Goal: Information Seeking & Learning: Learn about a topic

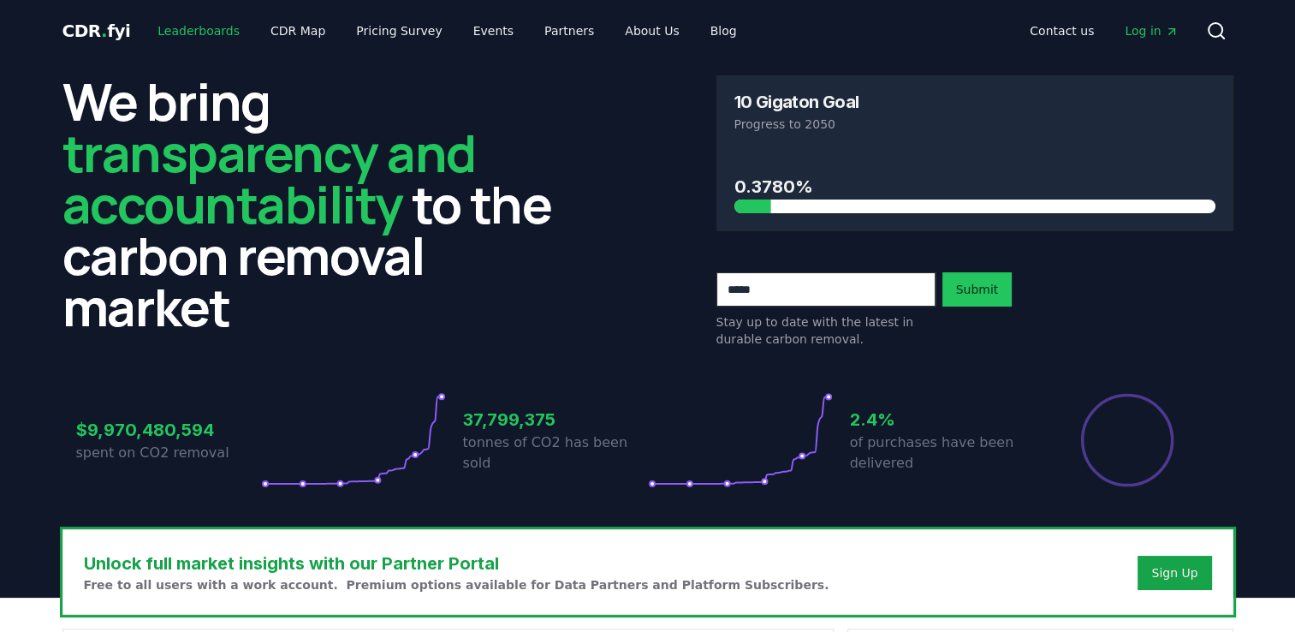
click at [211, 43] on link "Leaderboards" at bounding box center [199, 30] width 110 height 31
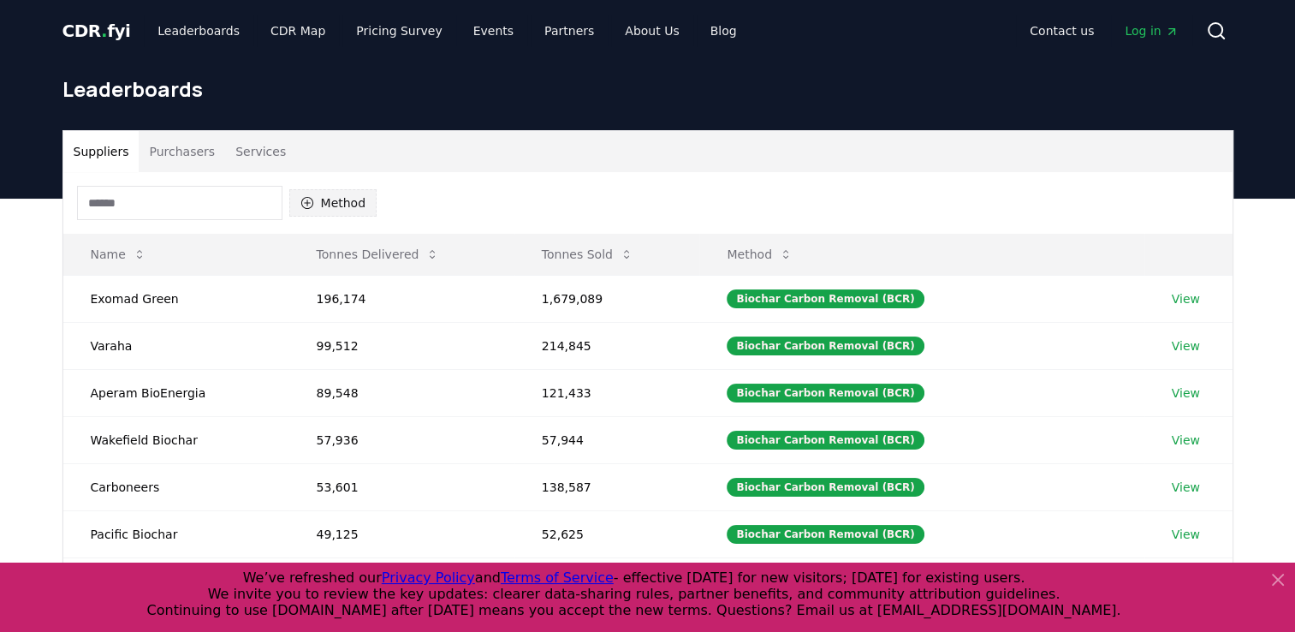
click at [346, 204] on button "Method" at bounding box center [333, 202] width 88 height 27
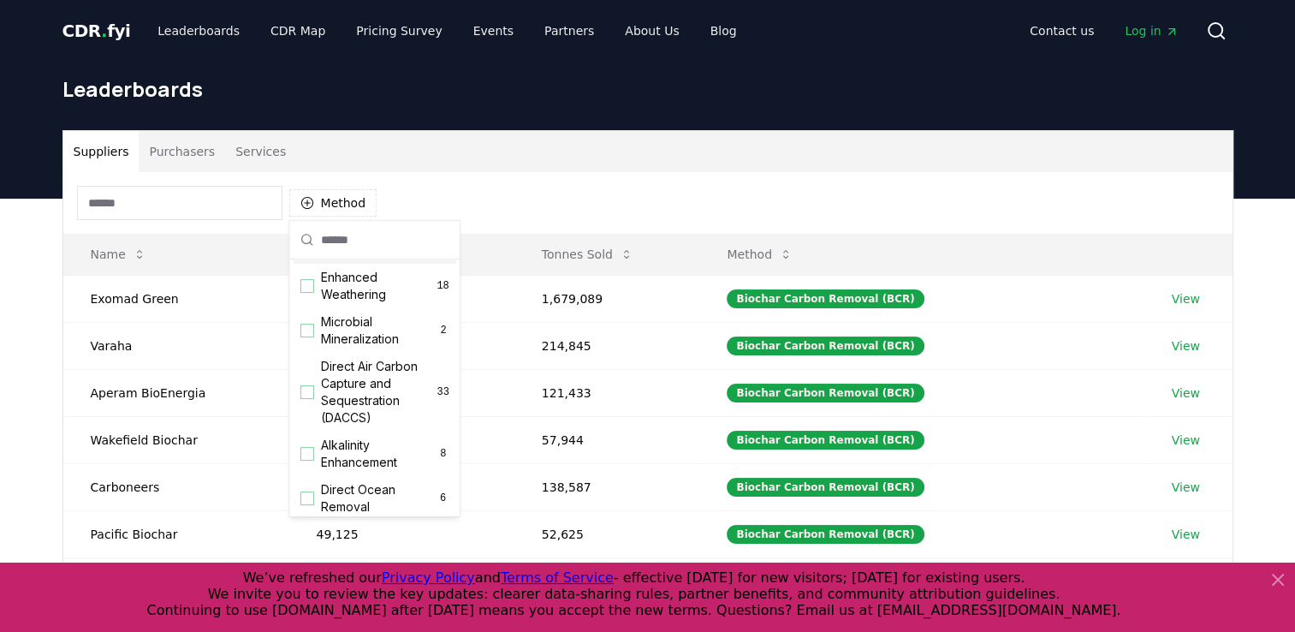
scroll to position [342, 0]
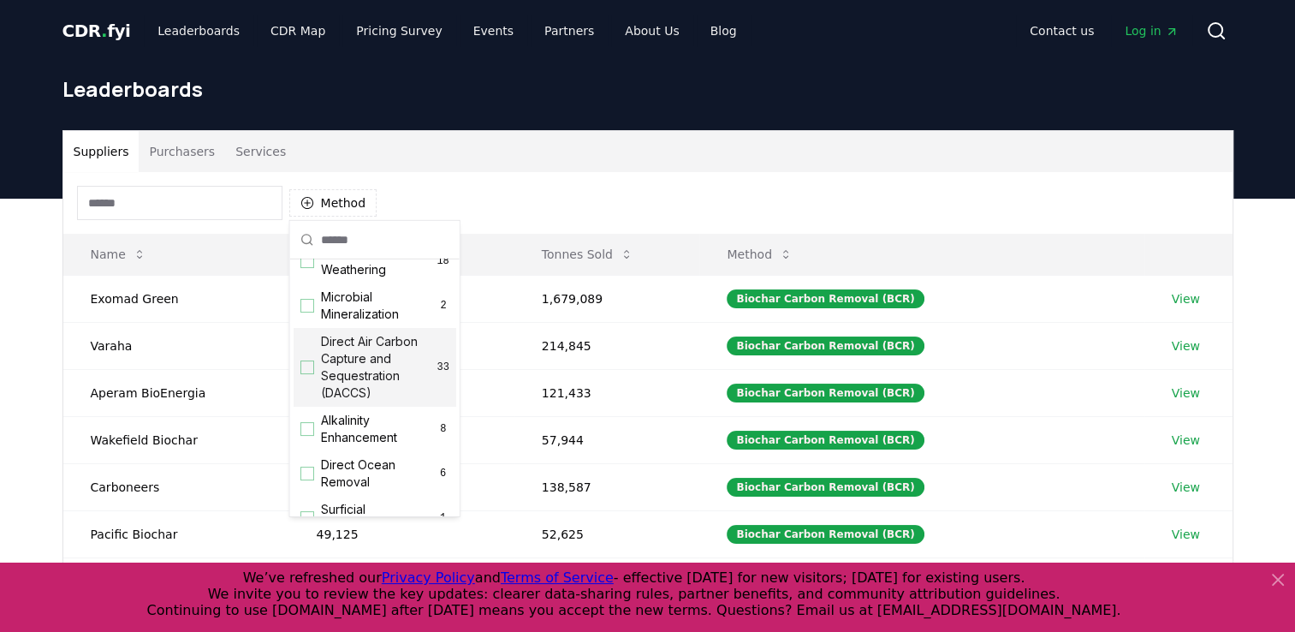
click at [306, 374] on div "Suggestions" at bounding box center [308, 367] width 14 height 14
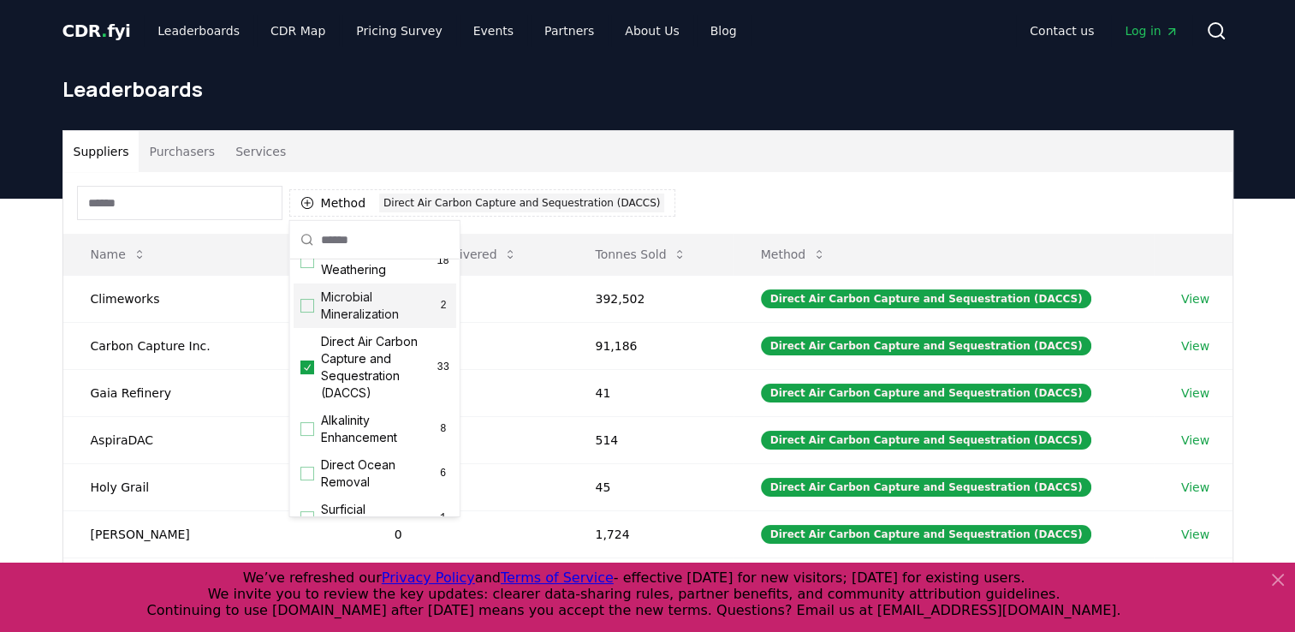
click at [774, 193] on div "Method 1 Direct Air Carbon Capture and Sequestration (DACCS)" at bounding box center [648, 203] width 1170 height 62
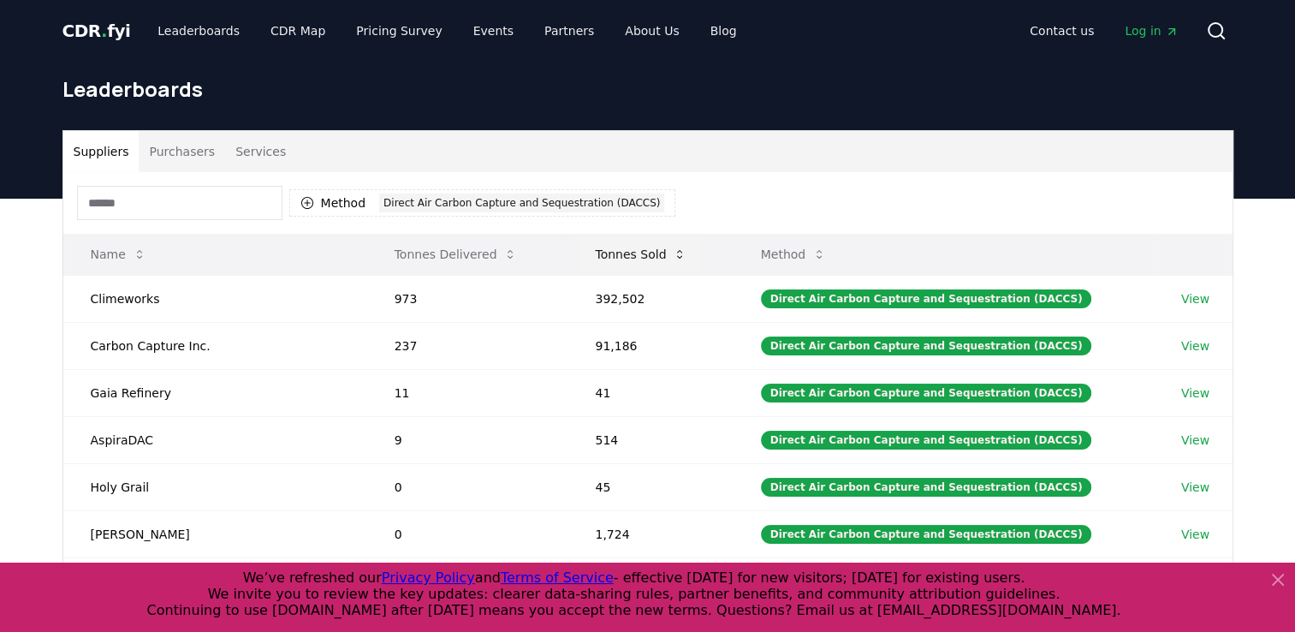
click at [627, 252] on button "Tonnes Sold" at bounding box center [640, 254] width 119 height 34
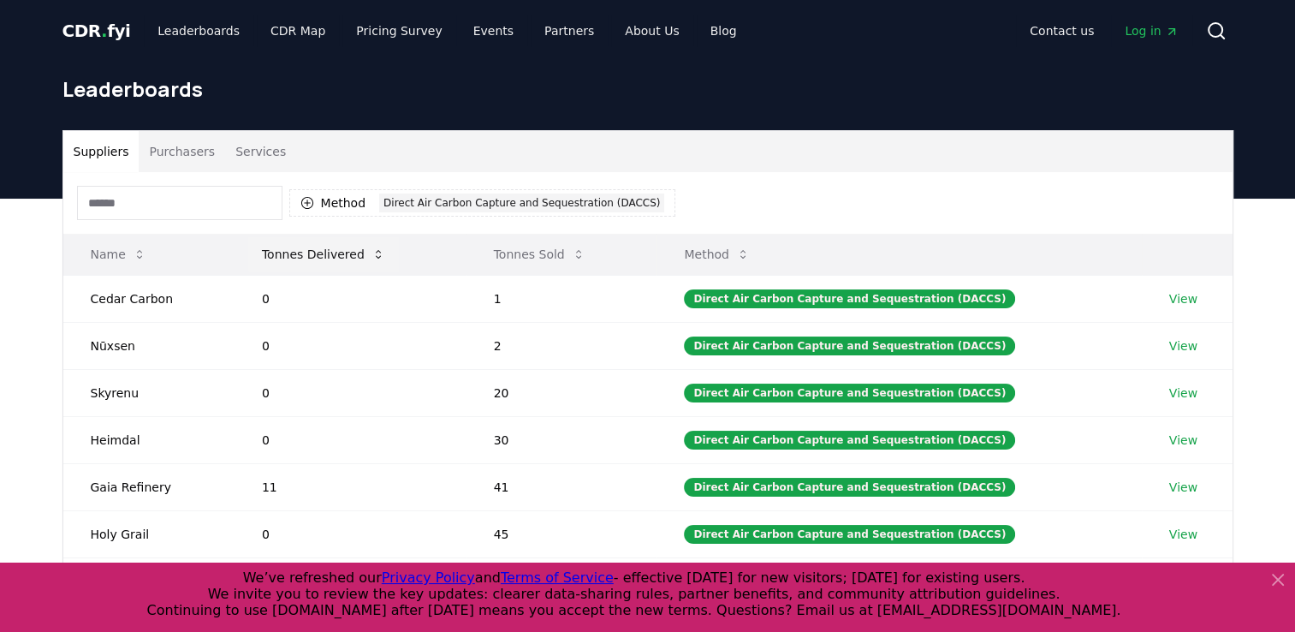
click at [522, 259] on button "Tonnes Sold" at bounding box center [539, 254] width 119 height 34
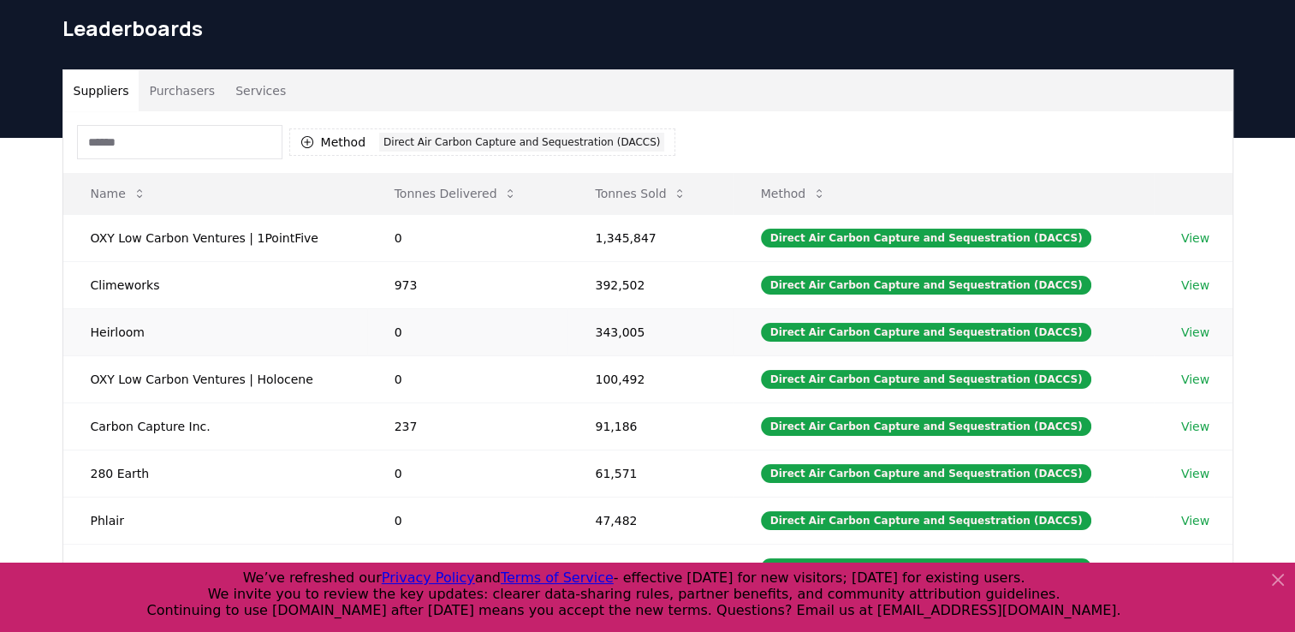
scroll to position [86, 0]
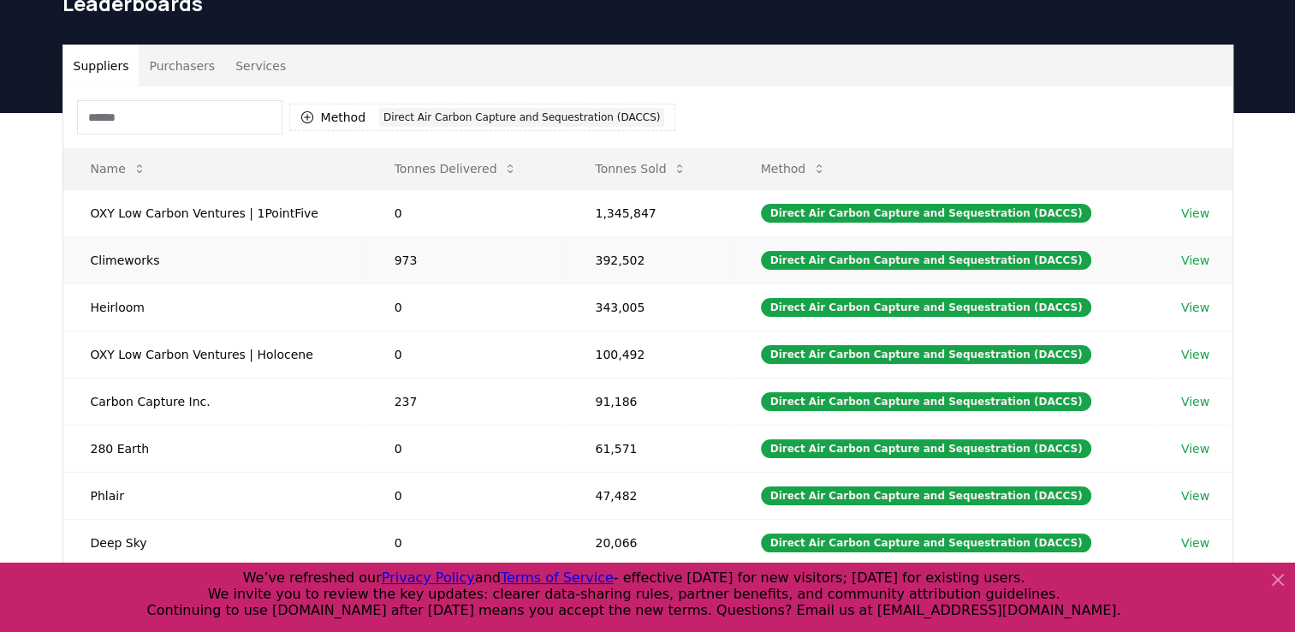
click at [1188, 257] on link "View" at bounding box center [1196, 260] width 28 height 17
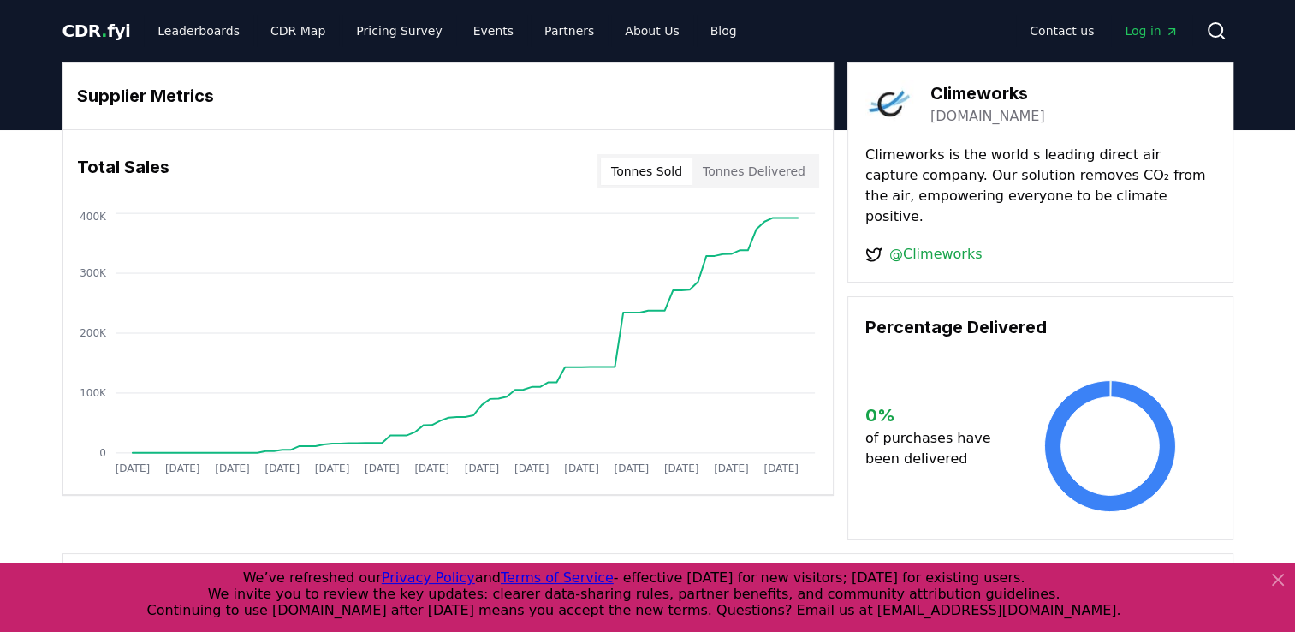
click at [764, 176] on button "Tonnes Delivered" at bounding box center [754, 171] width 123 height 27
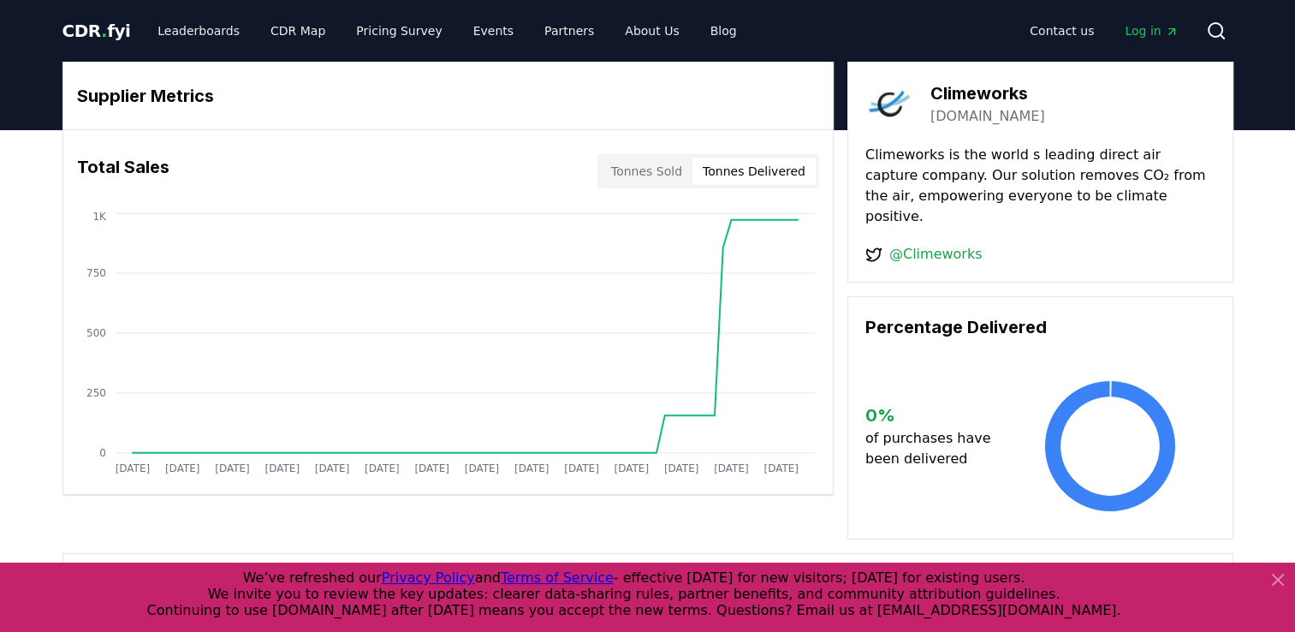
click at [671, 174] on button "Tonnes Sold" at bounding box center [647, 171] width 92 height 27
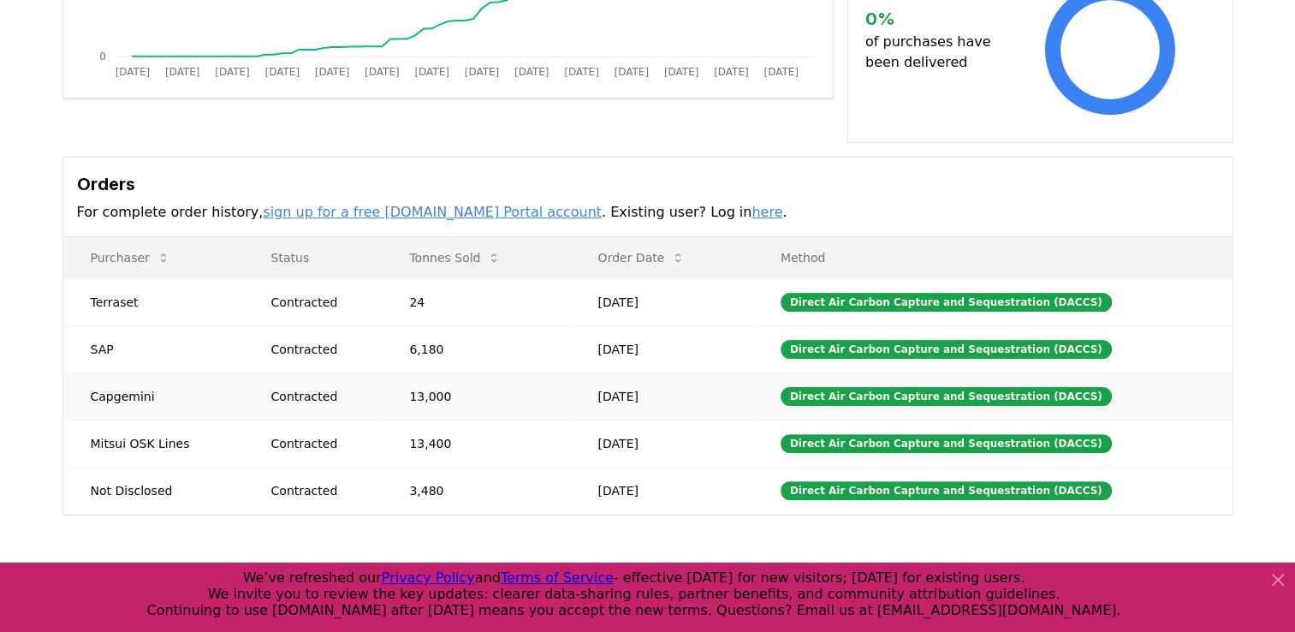
scroll to position [428, 0]
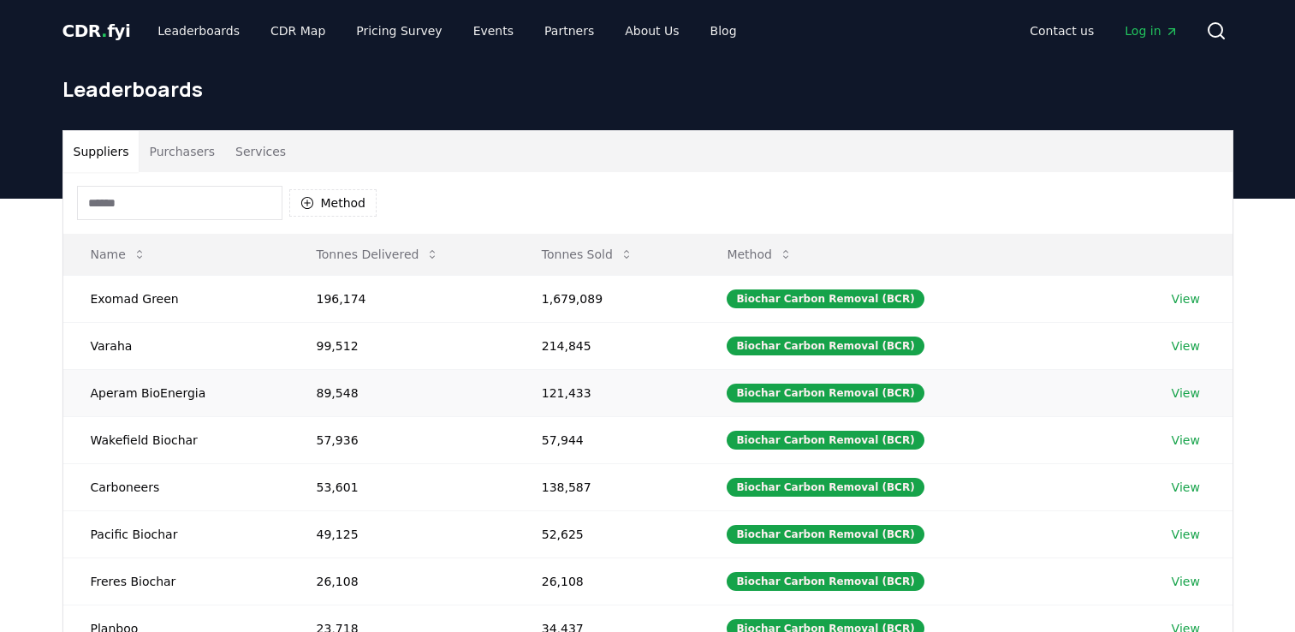
scroll to position [86, 0]
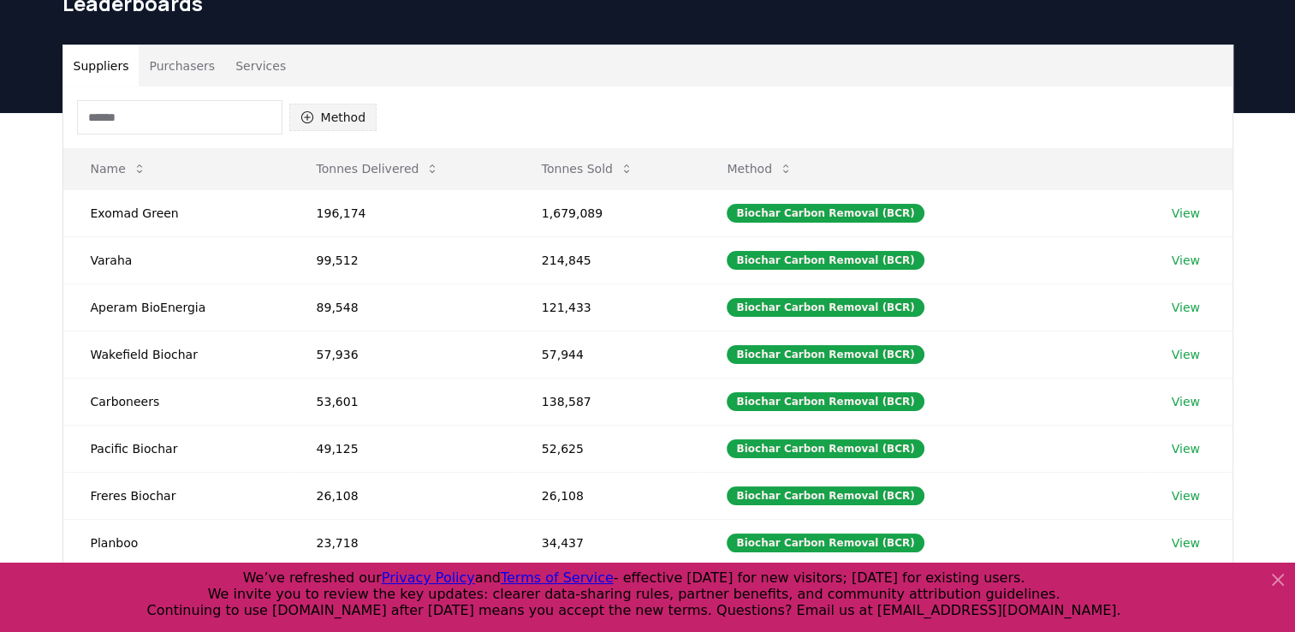
click at [329, 128] on button "Method" at bounding box center [333, 117] width 88 height 27
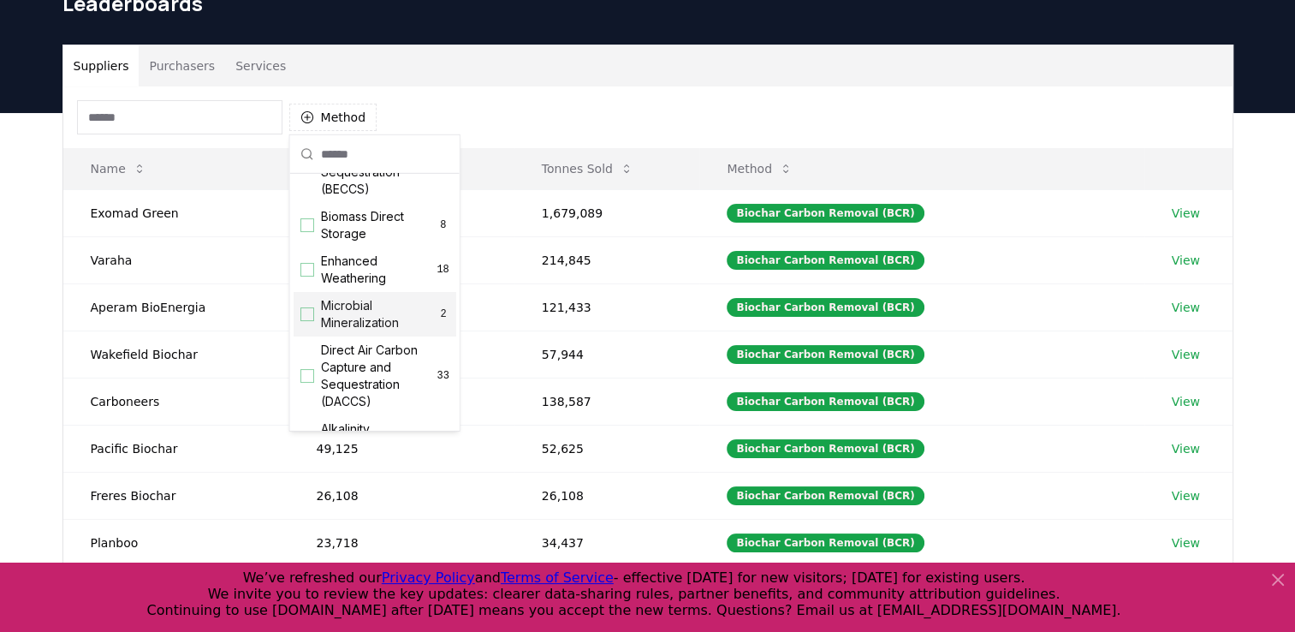
scroll to position [551, 0]
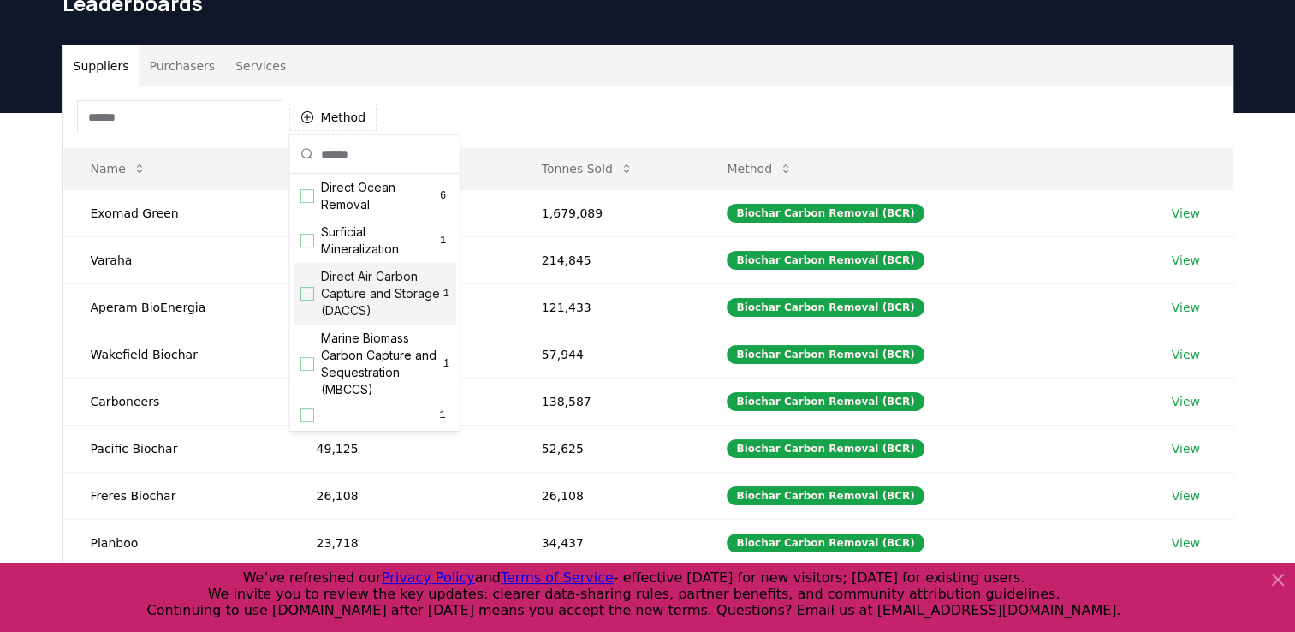
click at [373, 286] on span "Direct Air Carbon Capture and Storage (DACCS)" at bounding box center [382, 293] width 122 height 51
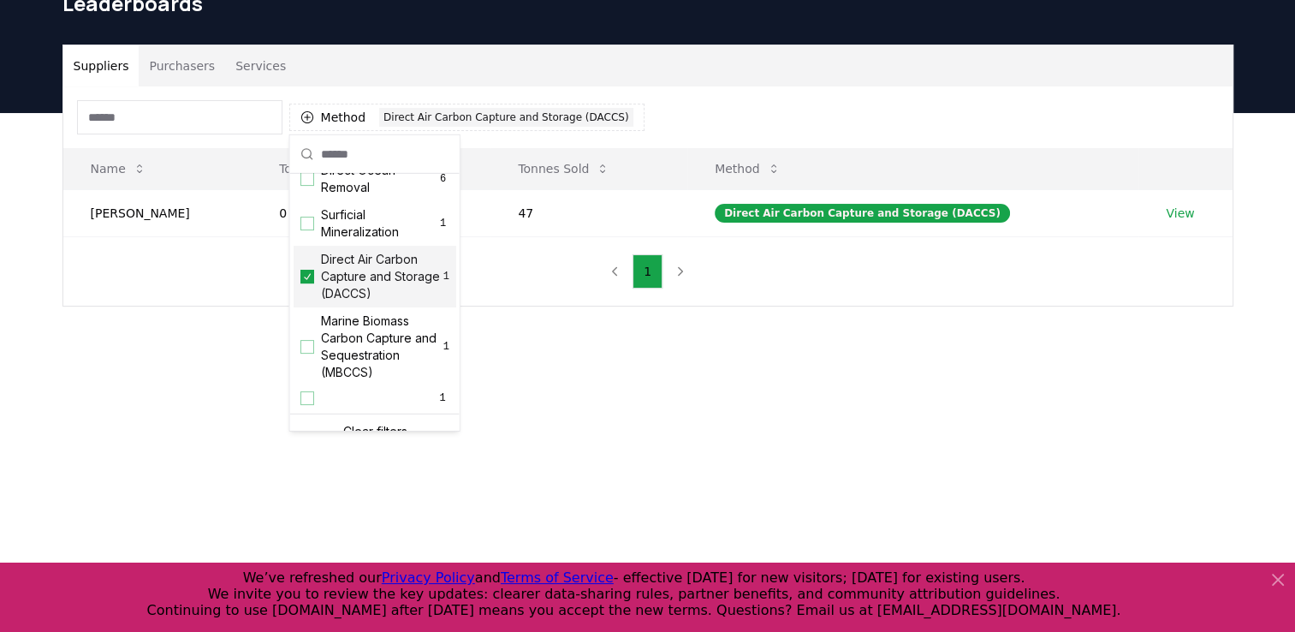
click at [718, 86] on div "Method 1 Direct Air Carbon Capture and Storage (DACCS)" at bounding box center [648, 117] width 1170 height 62
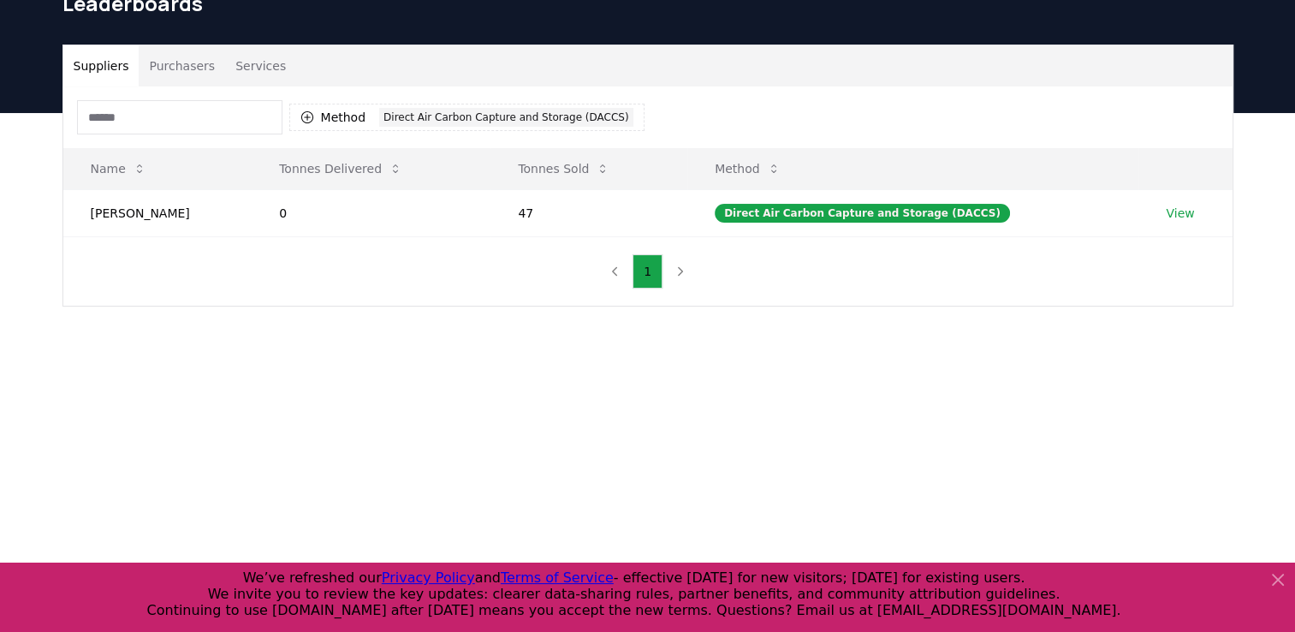
scroll to position [0, 0]
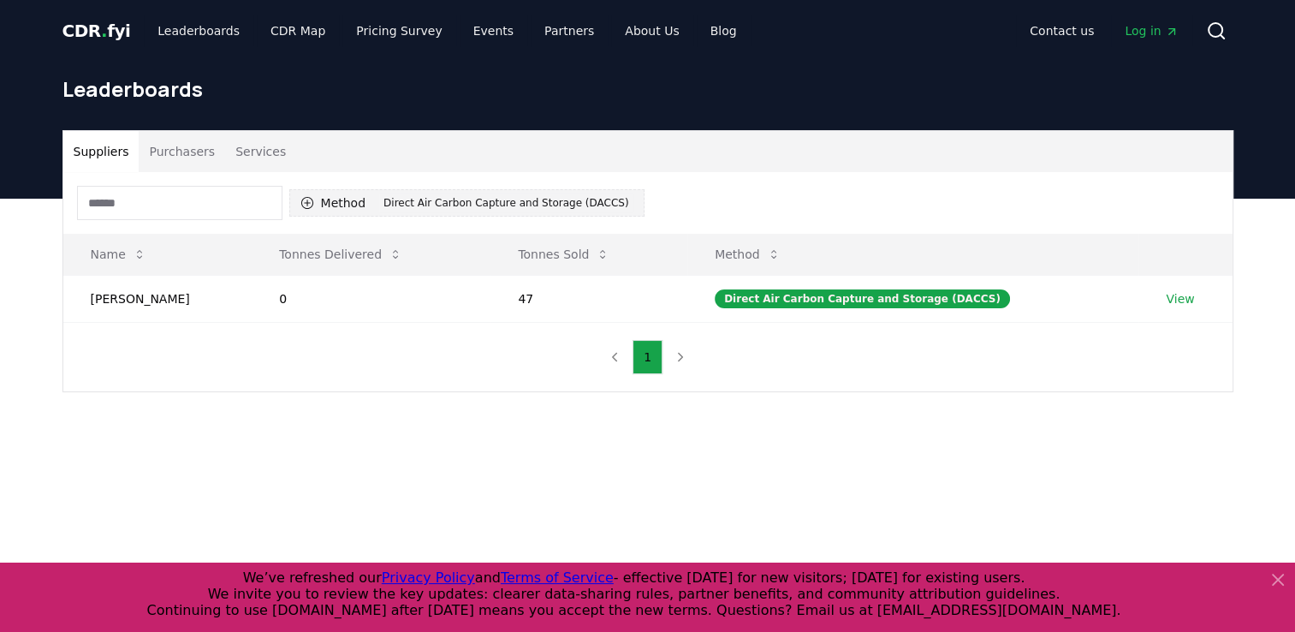
click at [507, 202] on div "Direct Air Carbon Capture and Storage (DACCS)" at bounding box center [506, 203] width 254 height 19
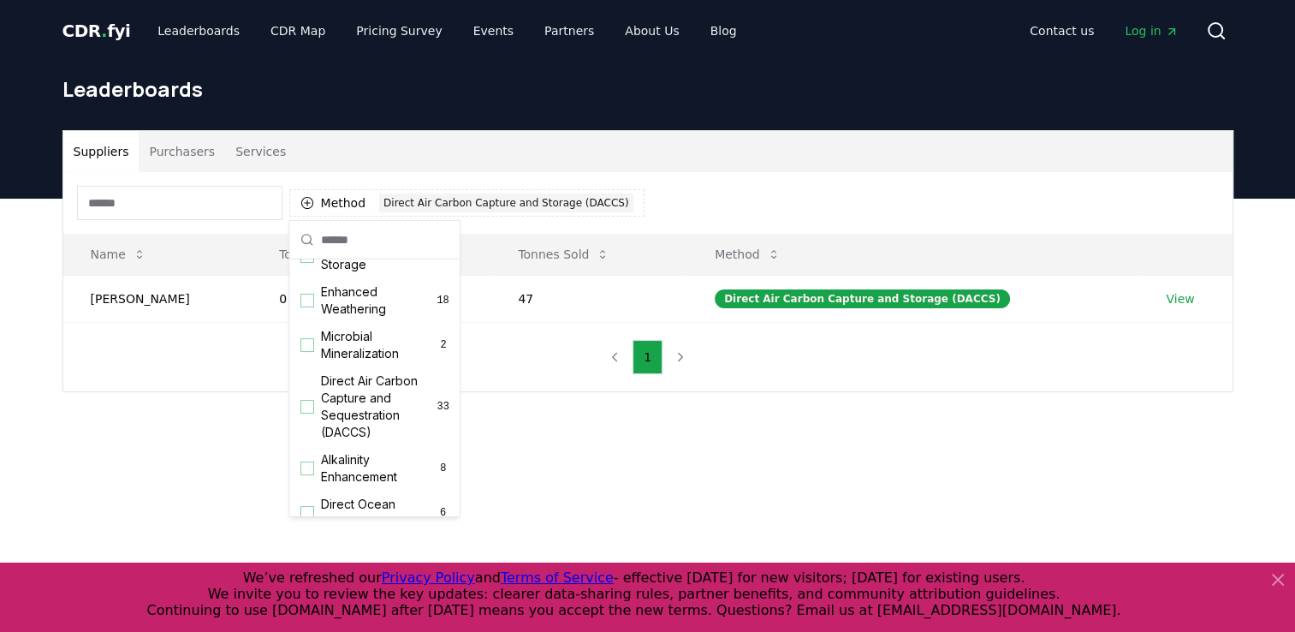
scroll to position [342, 0]
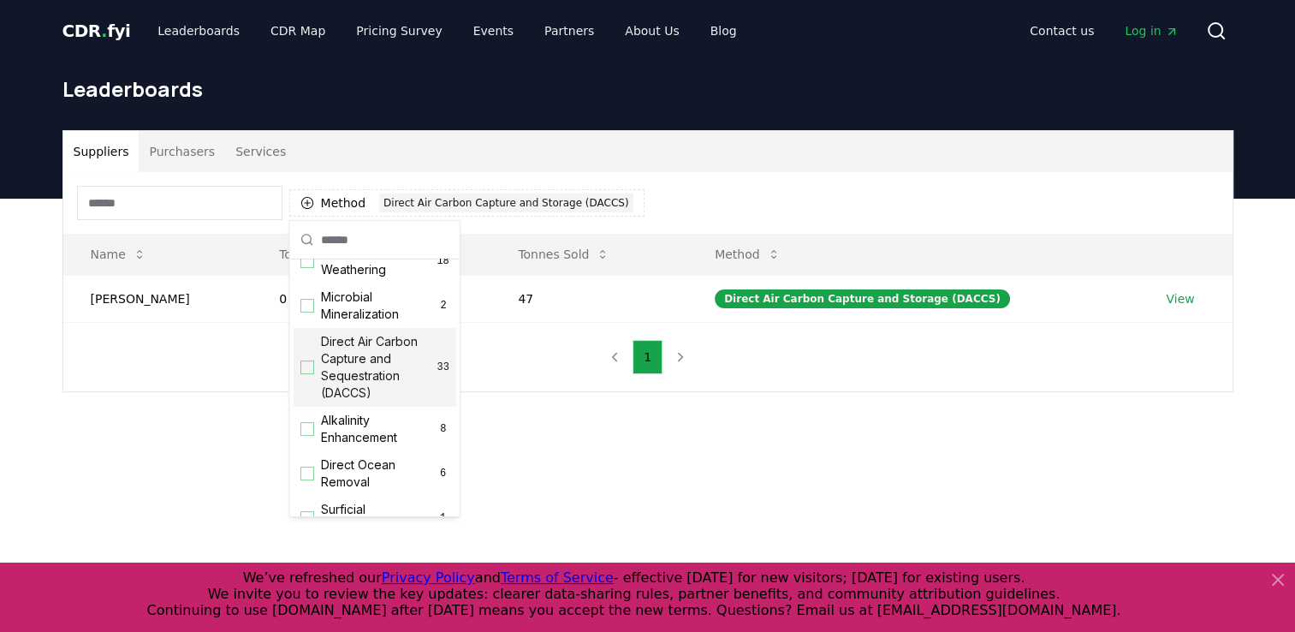
click at [307, 374] on div "Suggestions" at bounding box center [308, 367] width 14 height 14
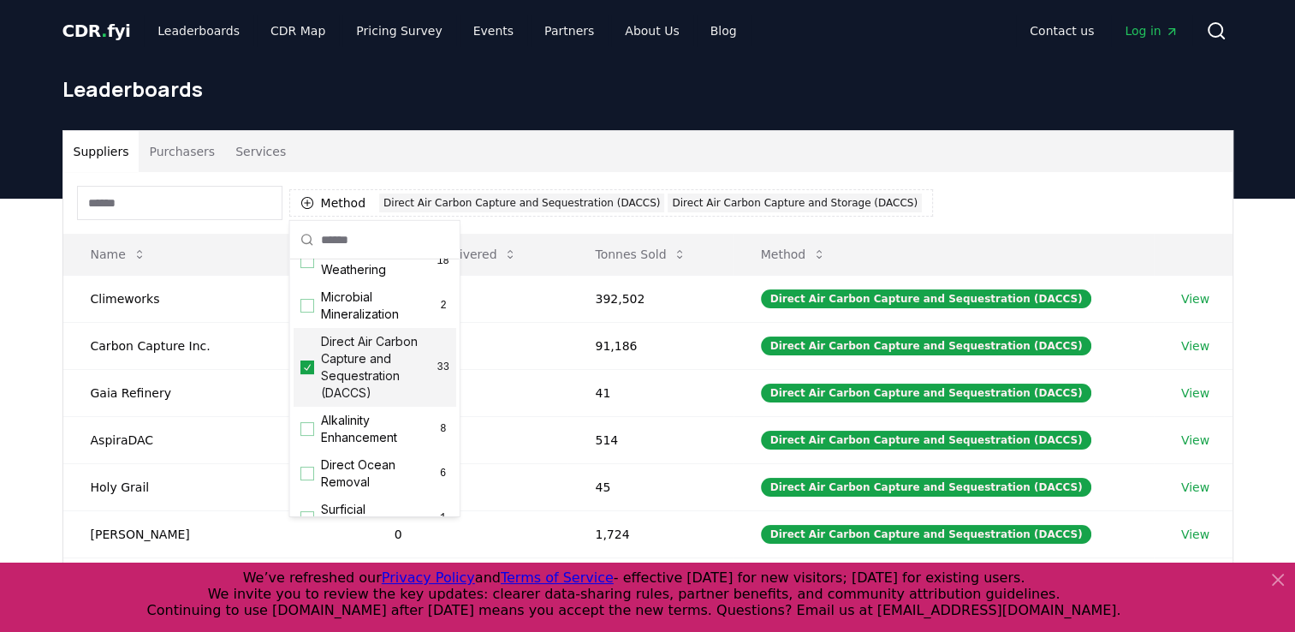
click at [45, 382] on div "Suppliers Purchasers Services Method 2 Direct Air Carbon Capture and Sequestrat…" at bounding box center [647, 542] width 1295 height 686
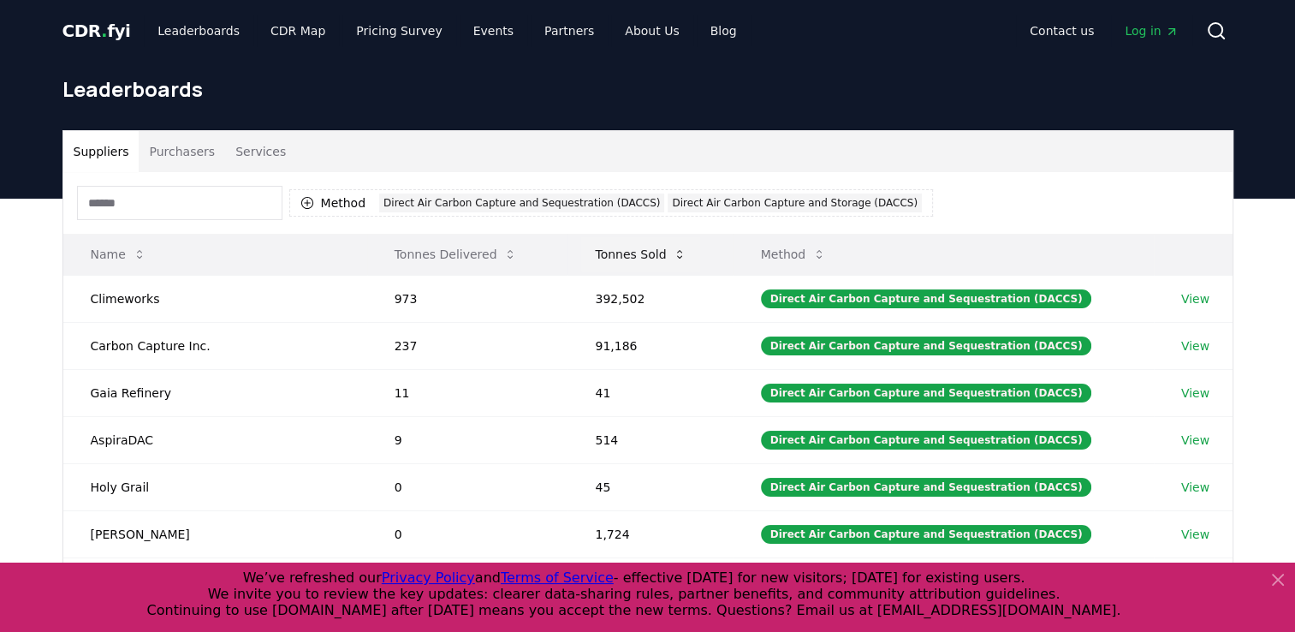
click at [630, 255] on button "Tonnes Sold" at bounding box center [640, 254] width 119 height 34
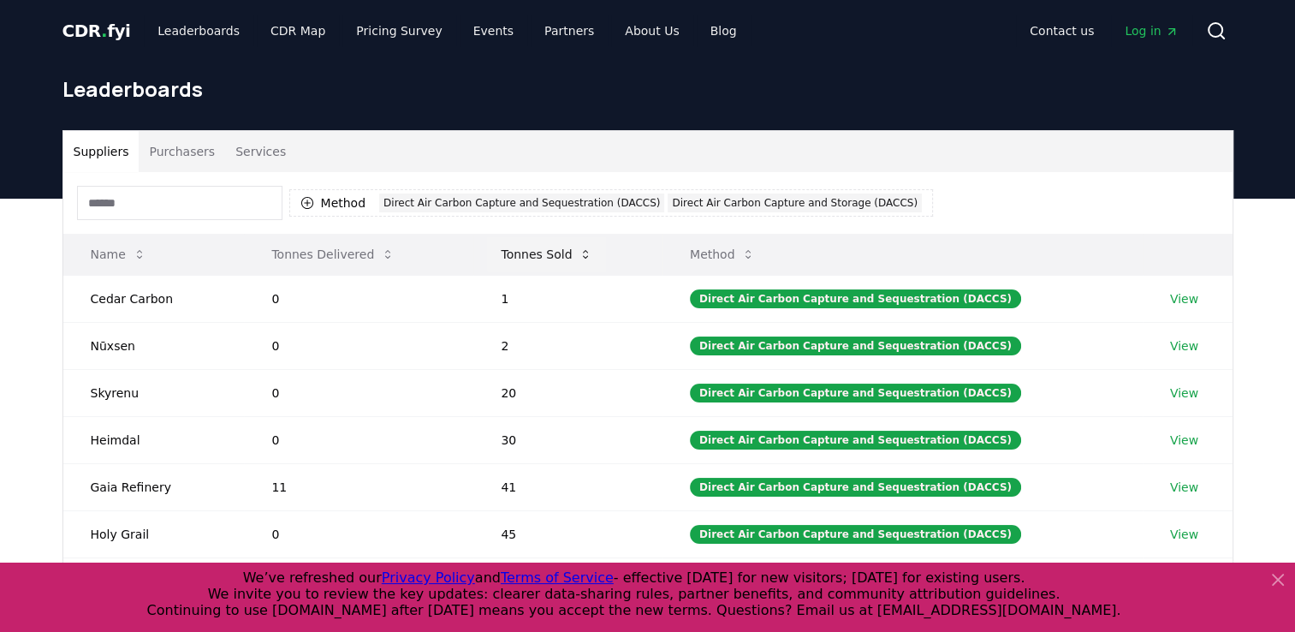
click at [549, 253] on button "Tonnes Sold" at bounding box center [546, 254] width 119 height 34
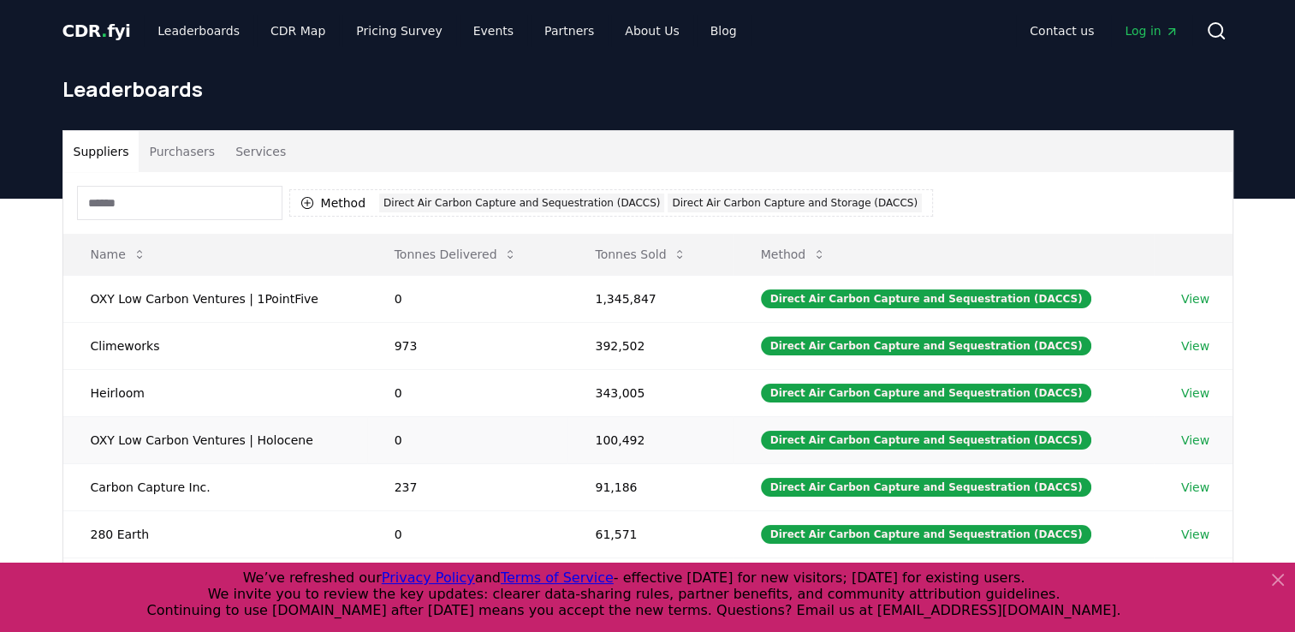
scroll to position [86, 0]
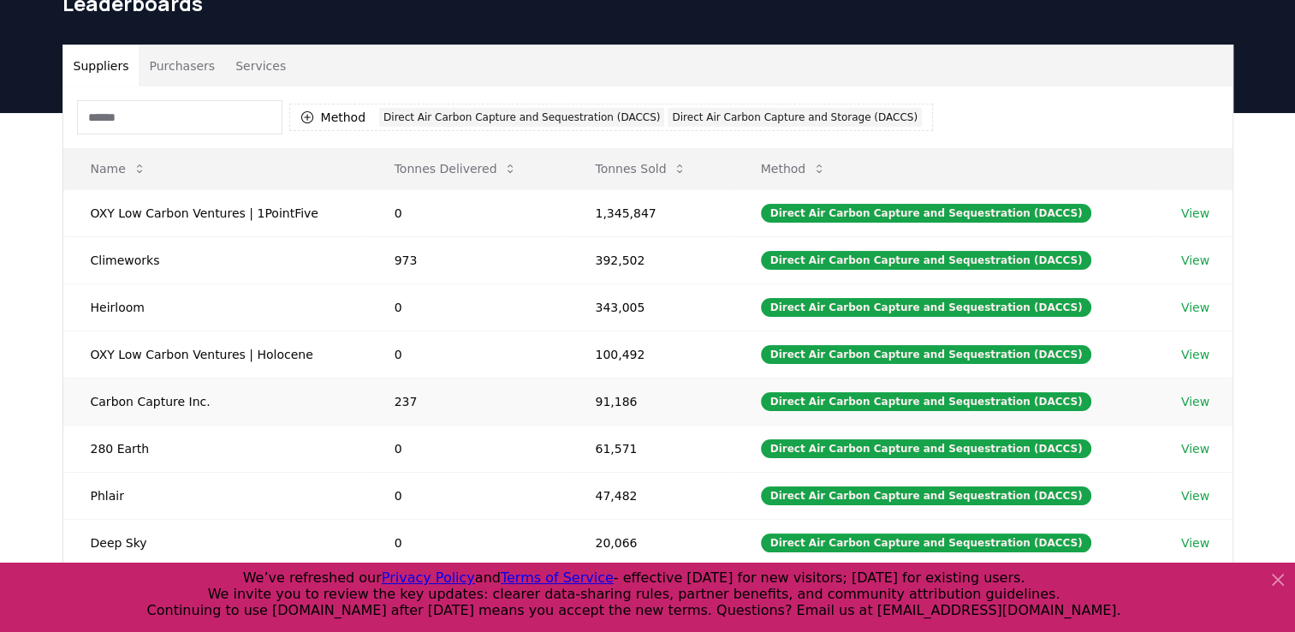
click at [1201, 402] on link "View" at bounding box center [1196, 401] width 28 height 17
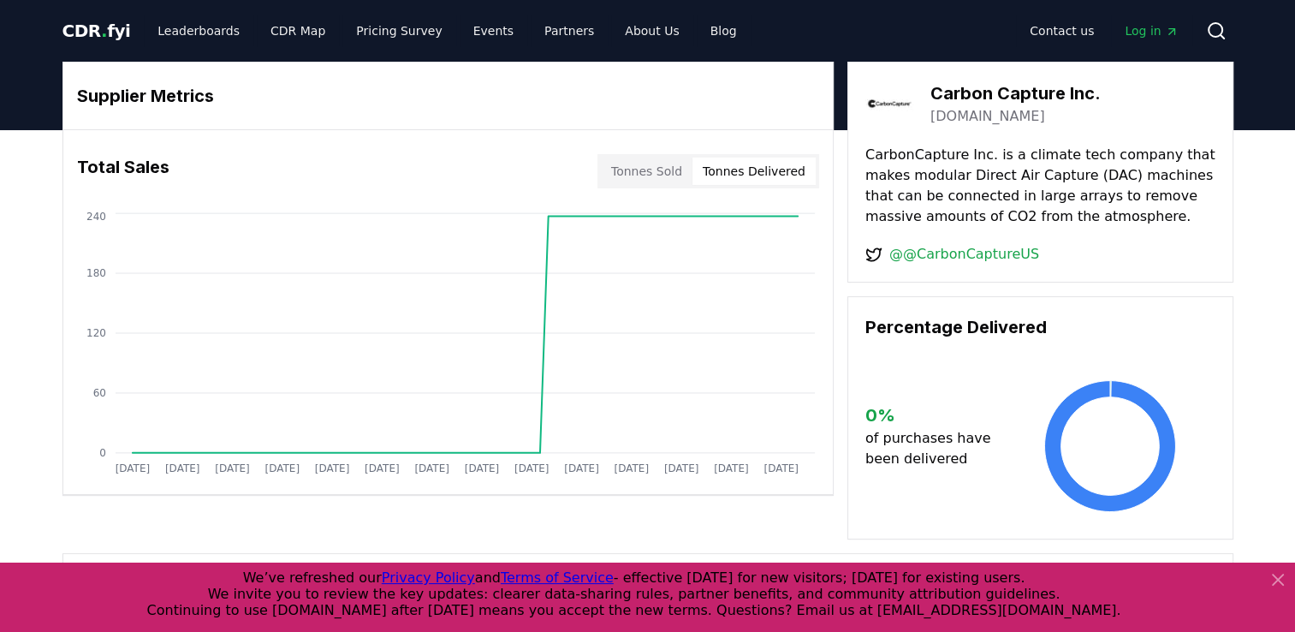
click at [747, 168] on button "Tonnes Delivered" at bounding box center [754, 171] width 123 height 27
click at [651, 170] on button "Tonnes Sold" at bounding box center [647, 171] width 92 height 27
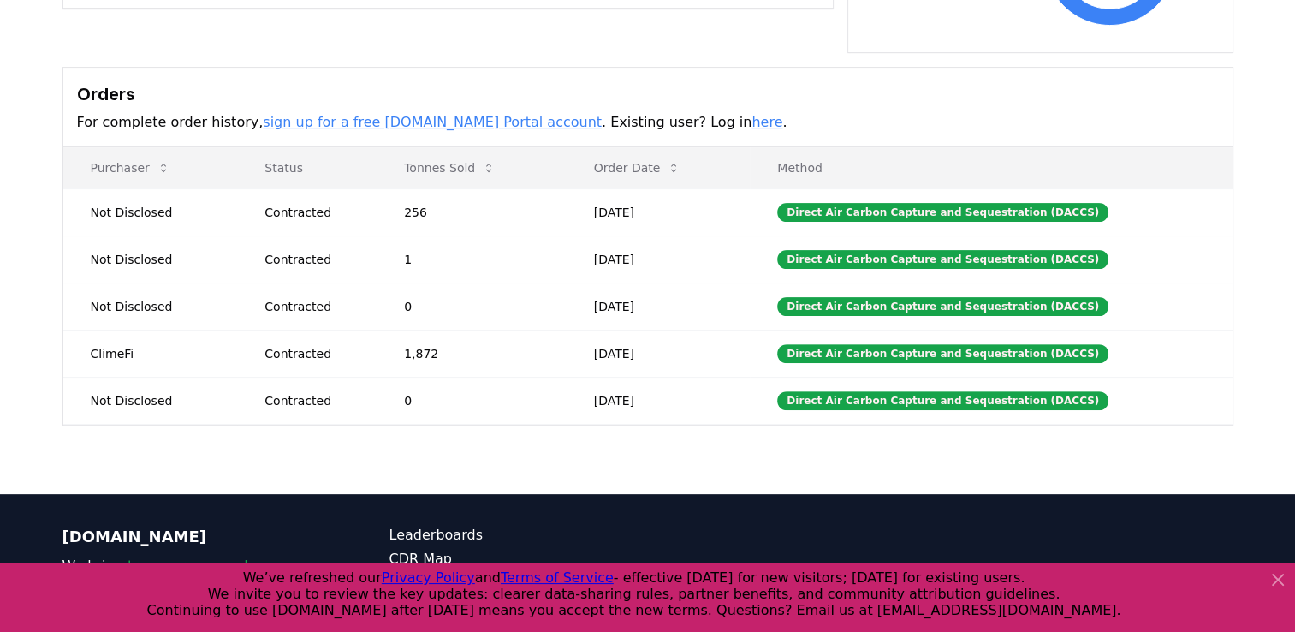
scroll to position [514, 0]
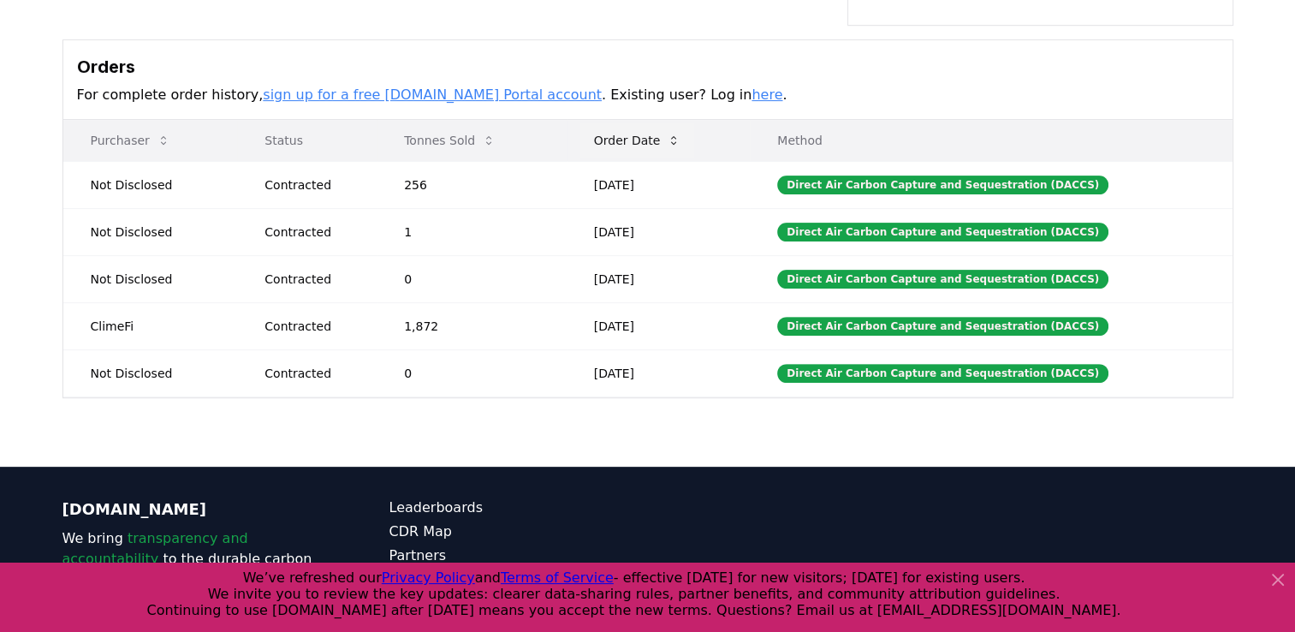
click at [678, 139] on button "Order Date" at bounding box center [638, 140] width 115 height 34
click at [675, 139] on button "Order Date" at bounding box center [638, 140] width 115 height 34
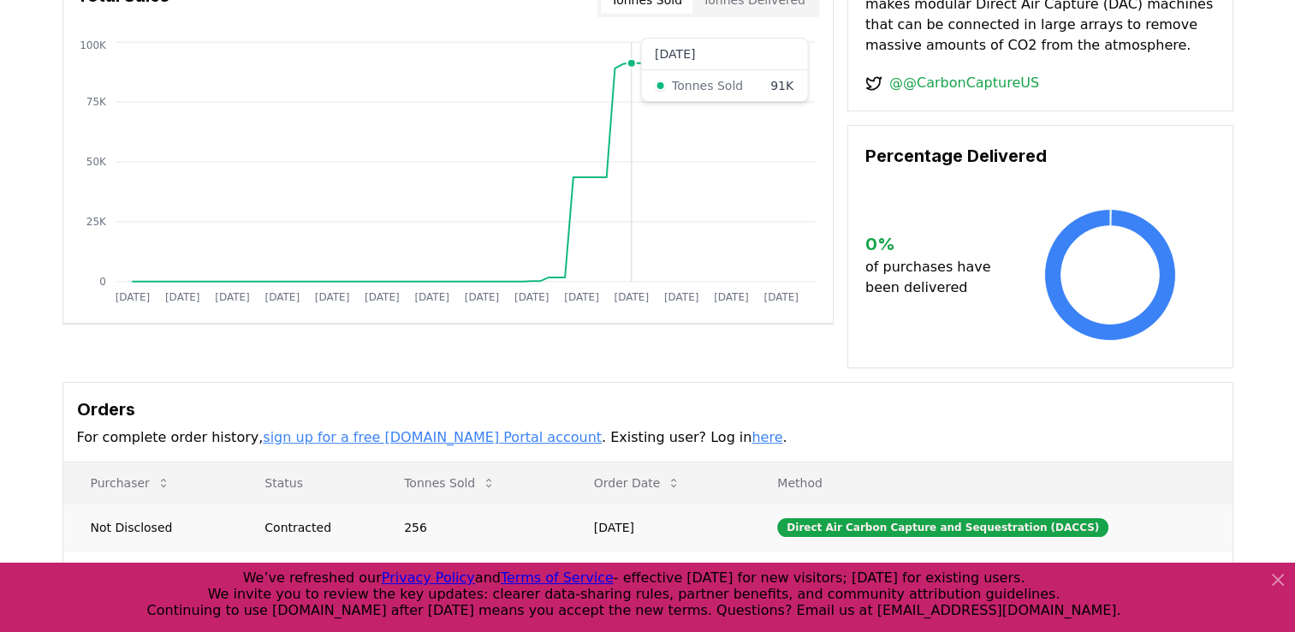
scroll to position [0, 0]
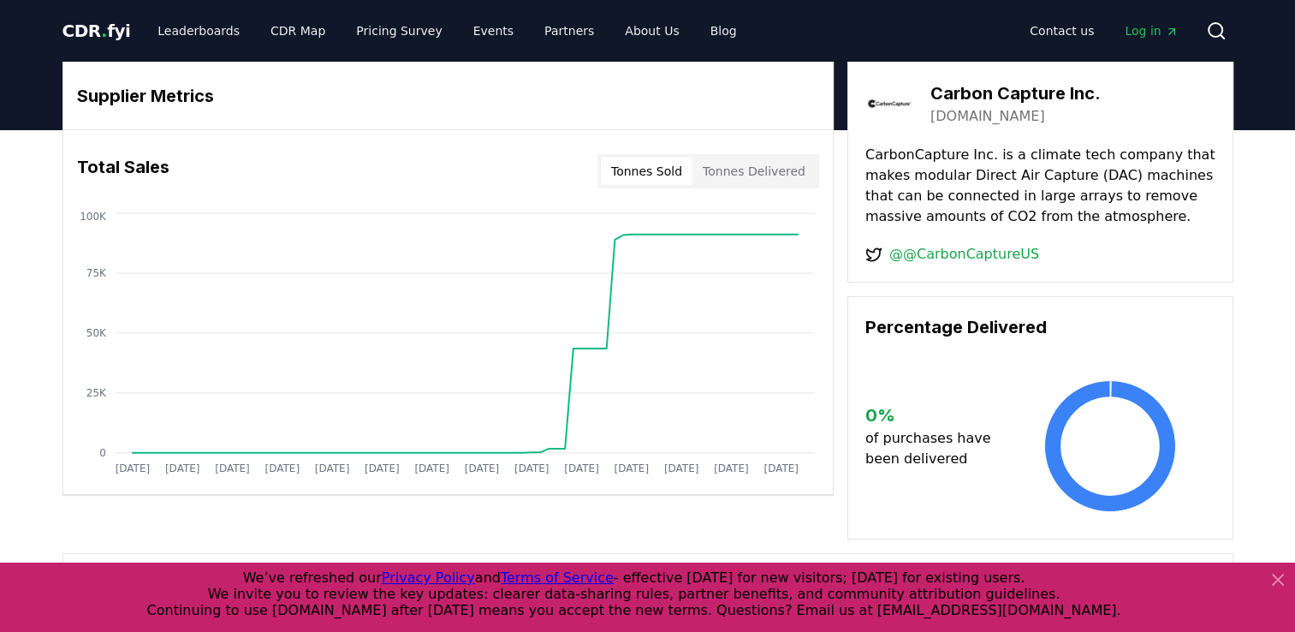
click at [641, 176] on button "Tonnes Sold" at bounding box center [647, 171] width 92 height 27
click at [217, 27] on link "Leaderboards" at bounding box center [199, 30] width 110 height 31
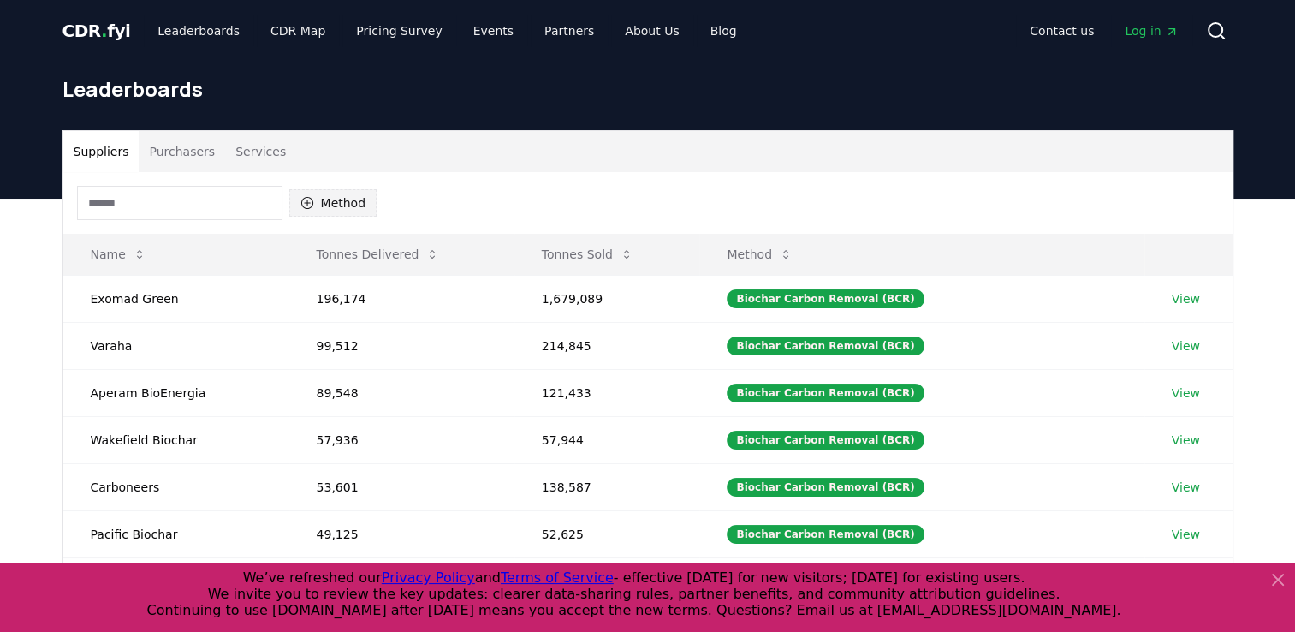
click at [360, 194] on button "Method" at bounding box center [333, 202] width 88 height 27
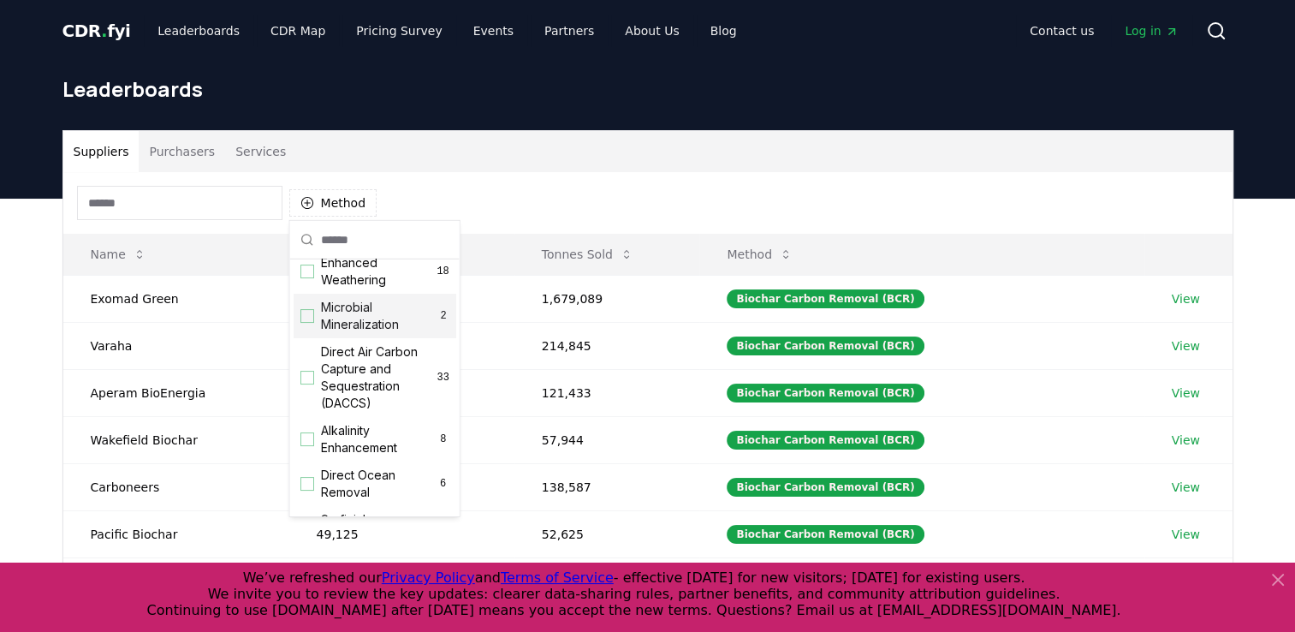
scroll to position [342, 0]
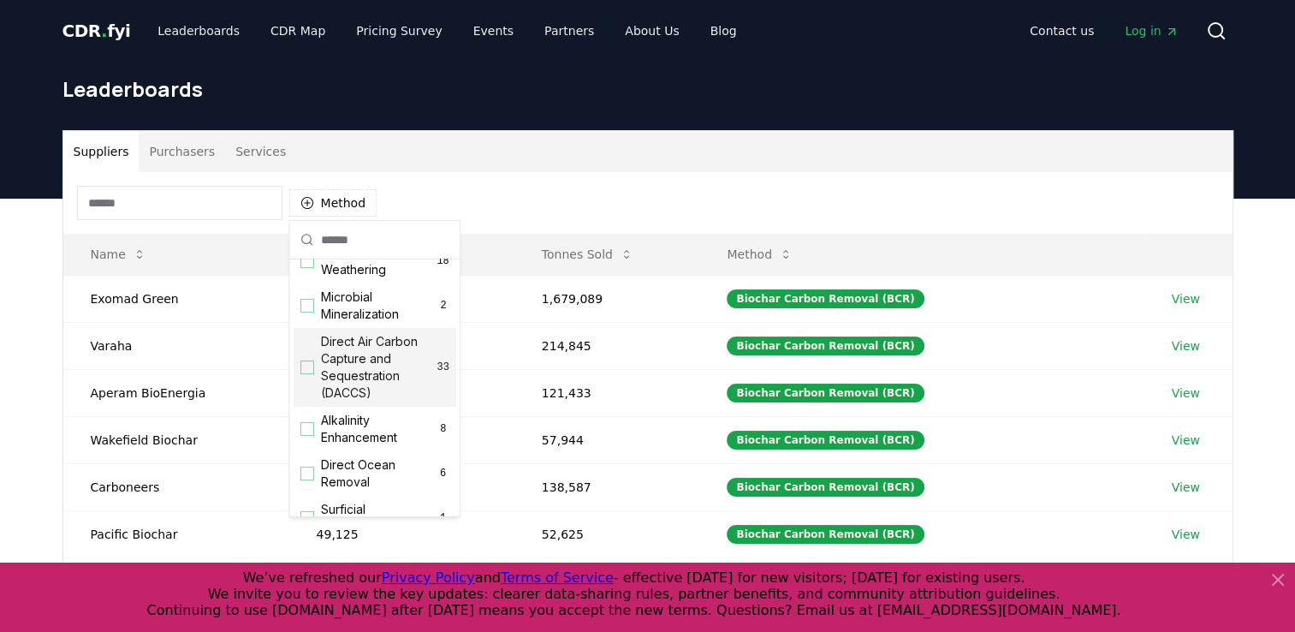
click at [303, 374] on div "Suggestions" at bounding box center [308, 367] width 14 height 14
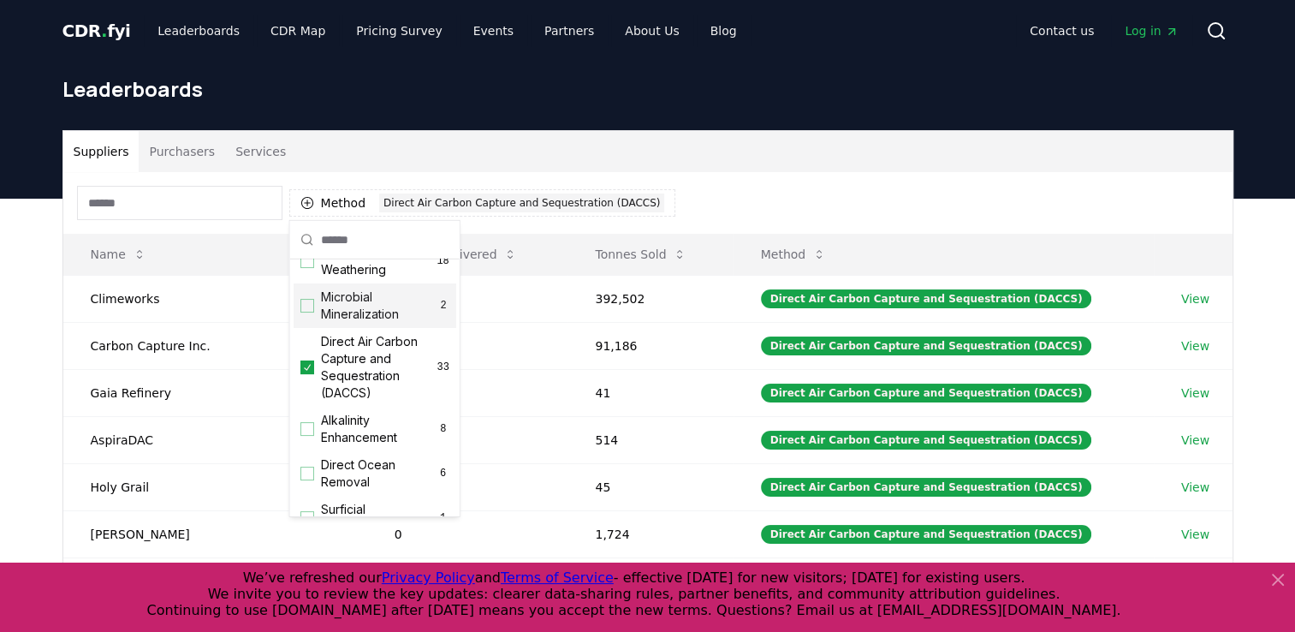
click at [654, 128] on div "Leaderboards" at bounding box center [648, 96] width 1199 height 68
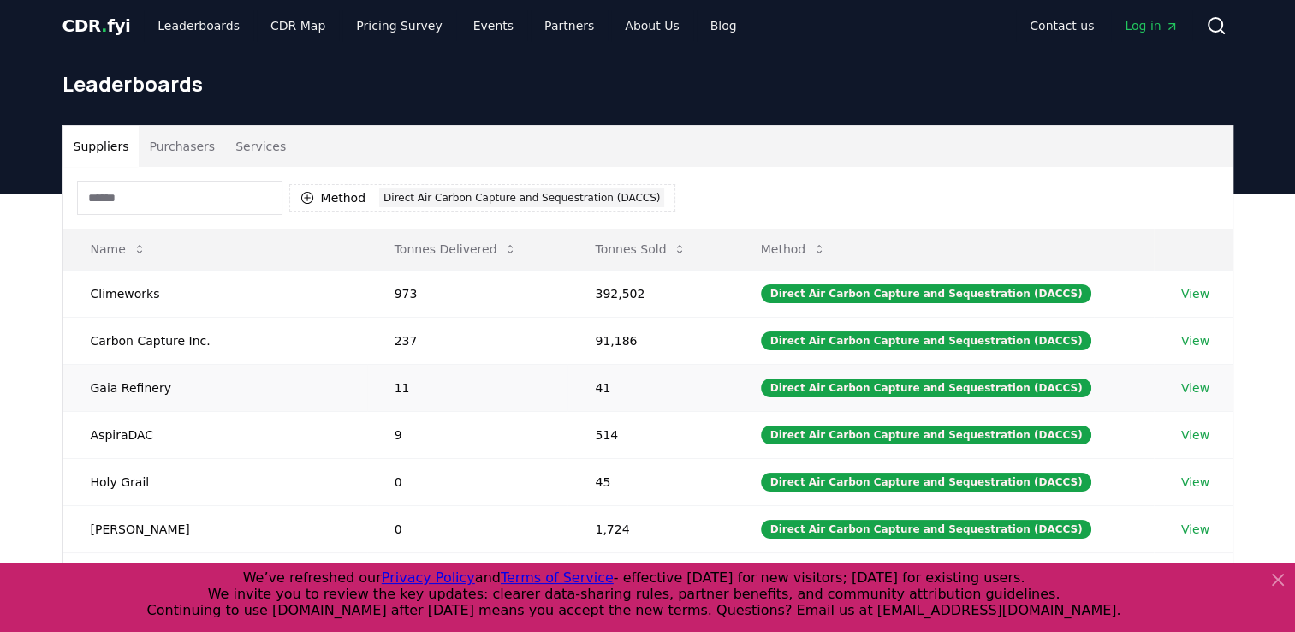
scroll to position [86, 0]
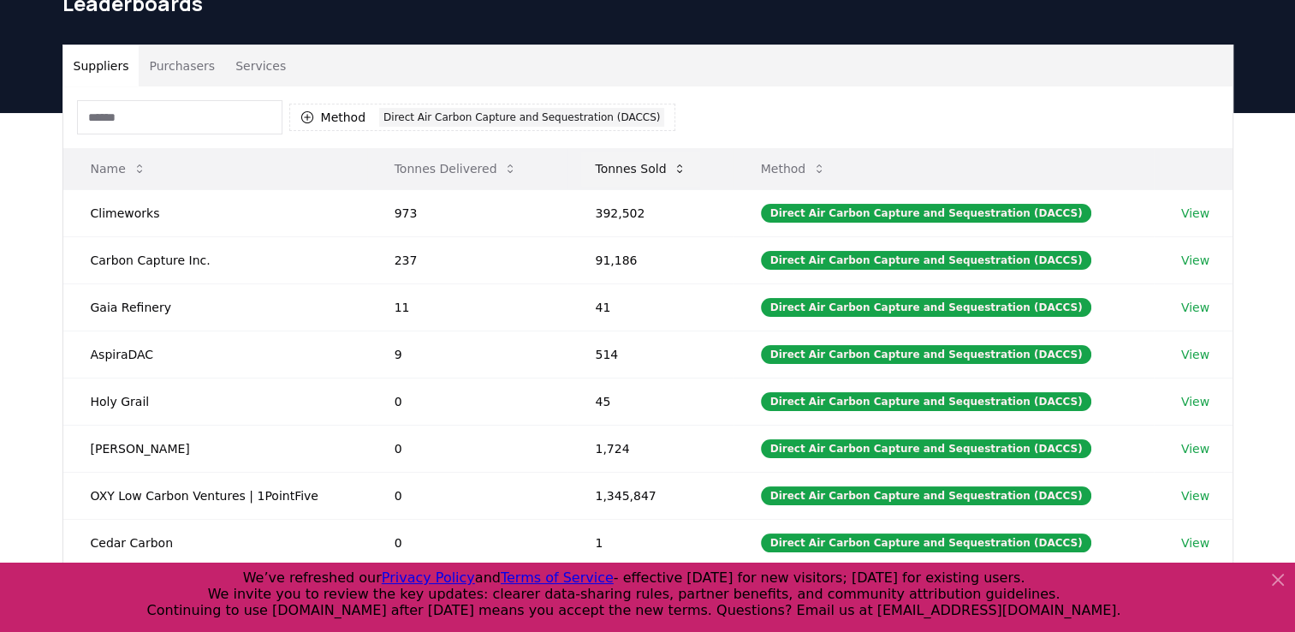
click at [657, 156] on button "Tonnes Sold" at bounding box center [640, 169] width 119 height 34
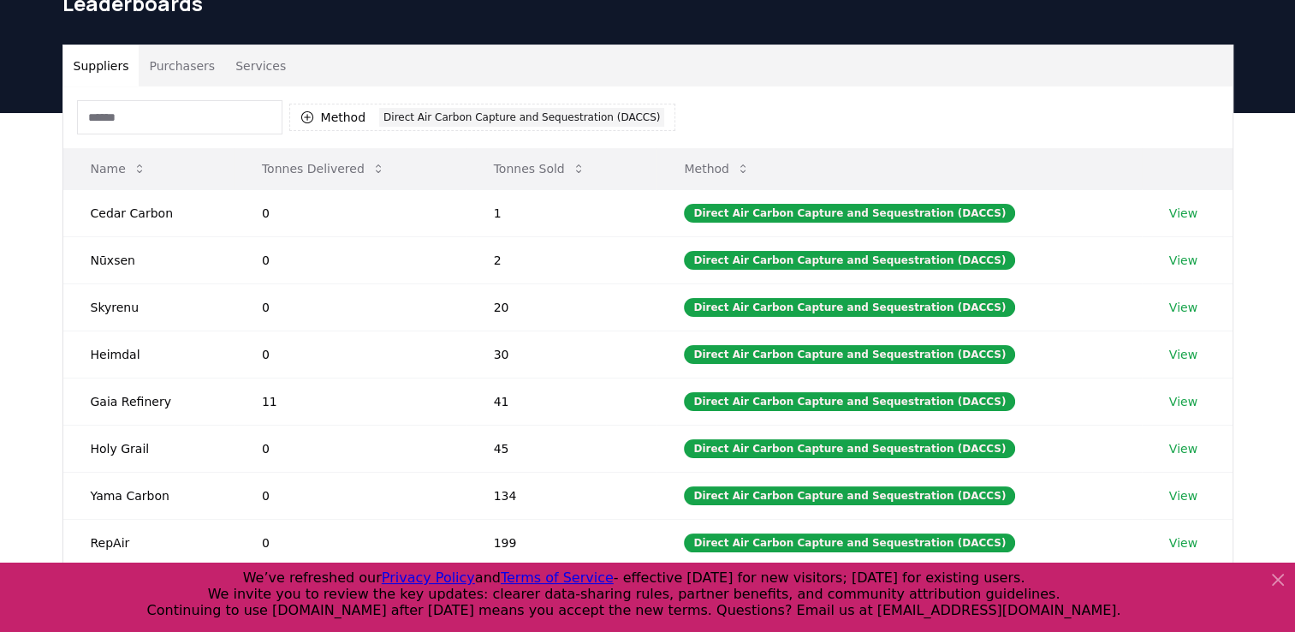
click at [574, 163] on button "Tonnes Sold" at bounding box center [539, 169] width 119 height 34
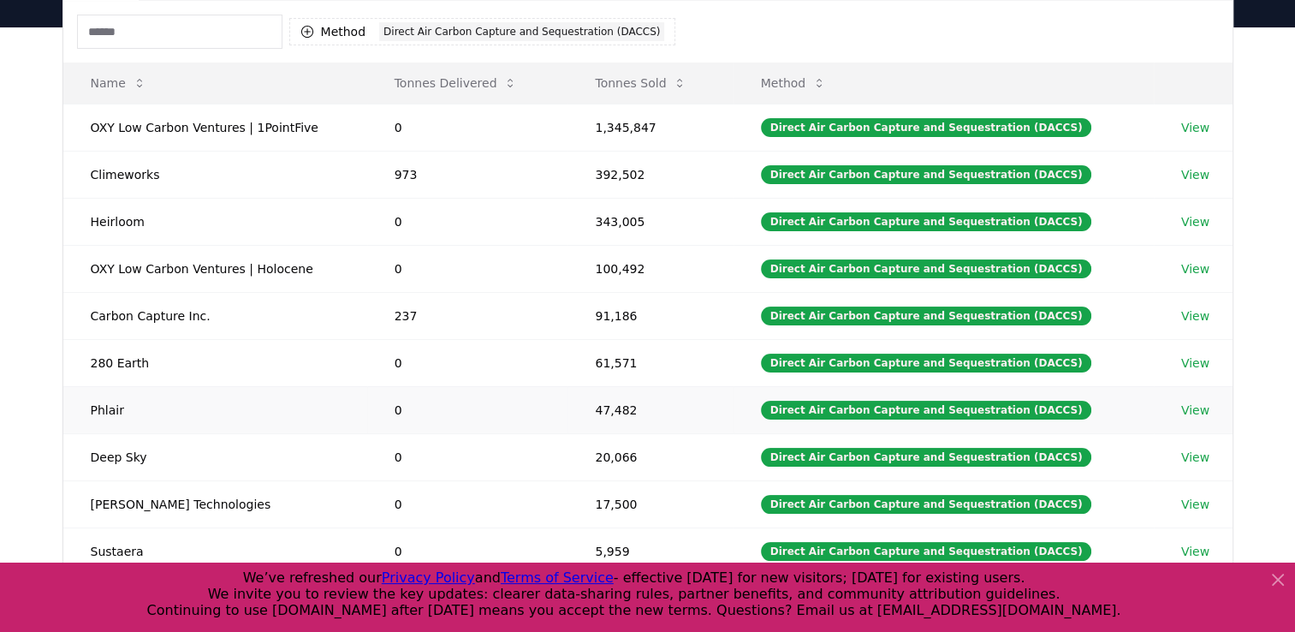
scroll to position [257, 0]
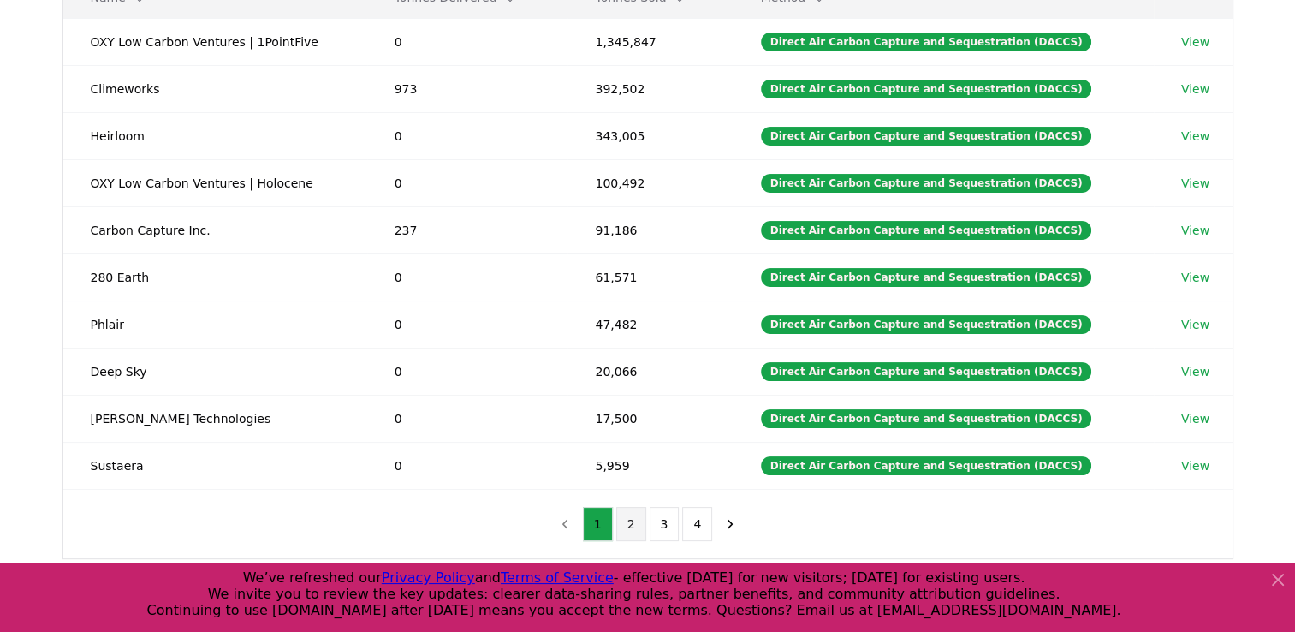
click at [635, 515] on button "2" at bounding box center [631, 524] width 30 height 34
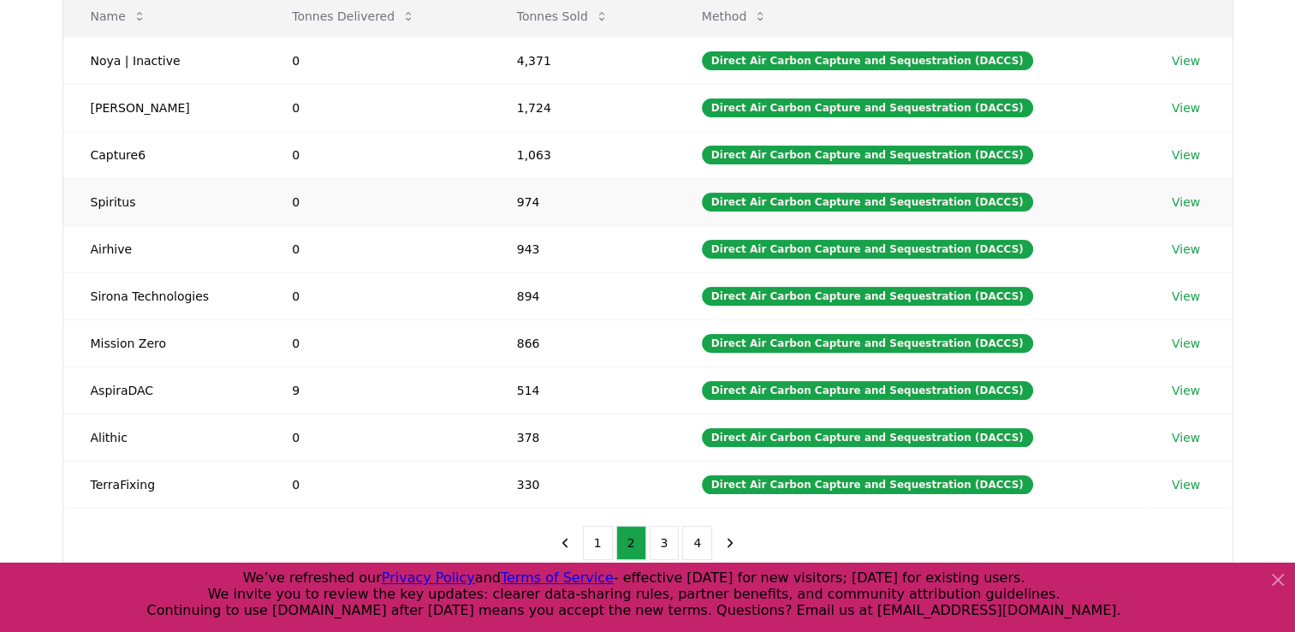
scroll to position [342, 0]
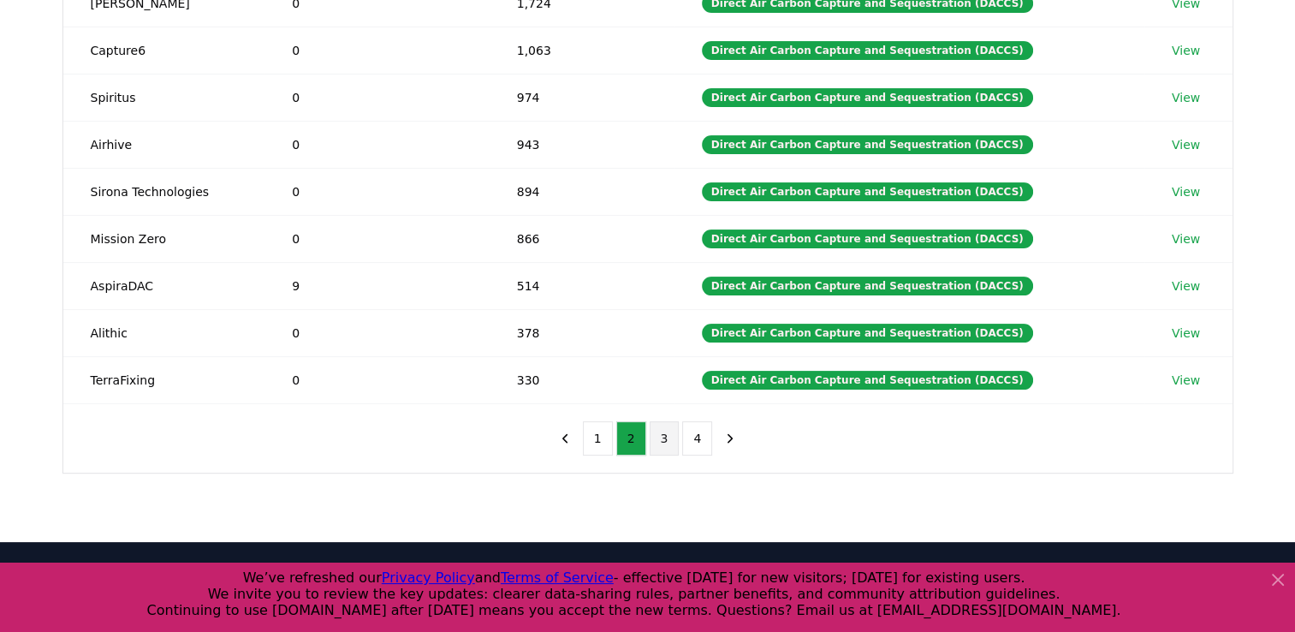
click at [666, 431] on button "3" at bounding box center [665, 438] width 30 height 34
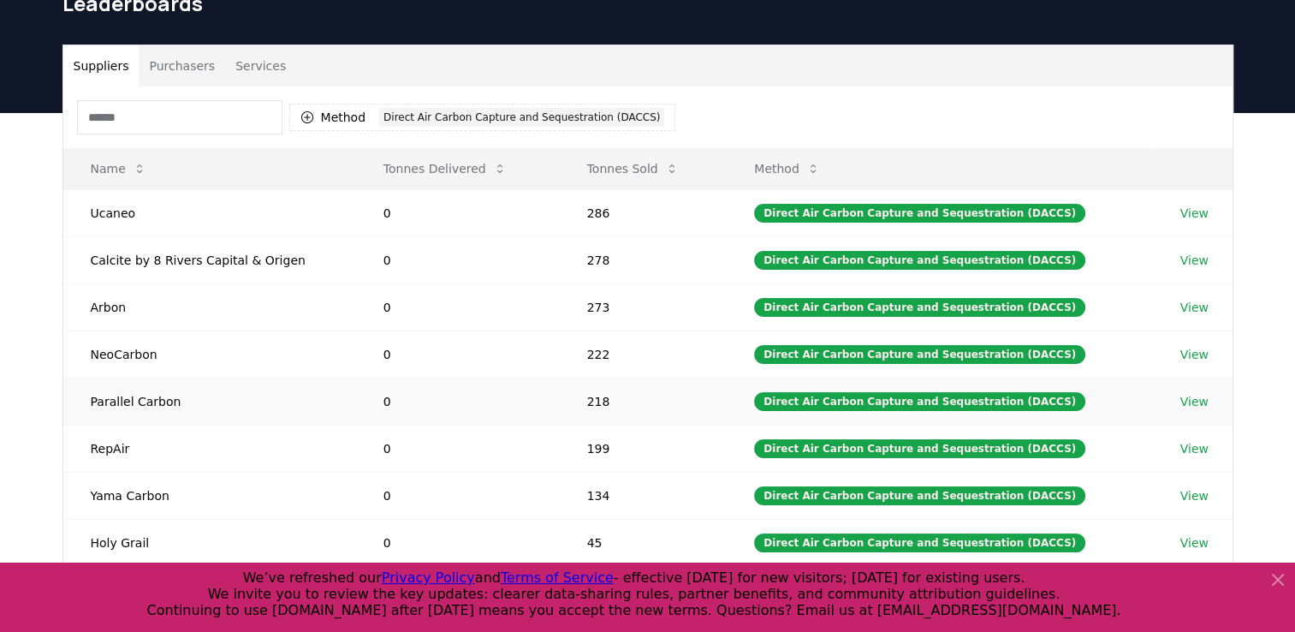
scroll to position [86, 0]
